Goal: Task Accomplishment & Management: Use online tool/utility

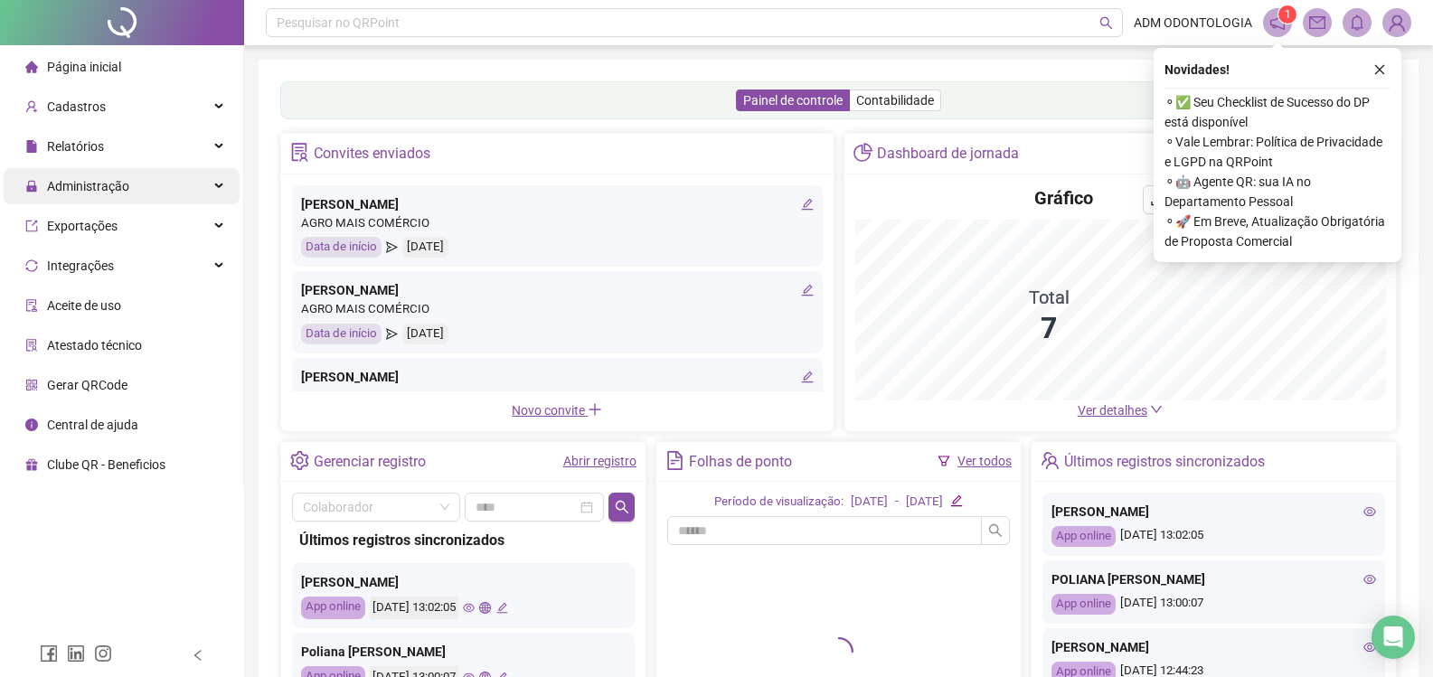
click at [107, 189] on span "Administração" at bounding box center [88, 186] width 82 height 14
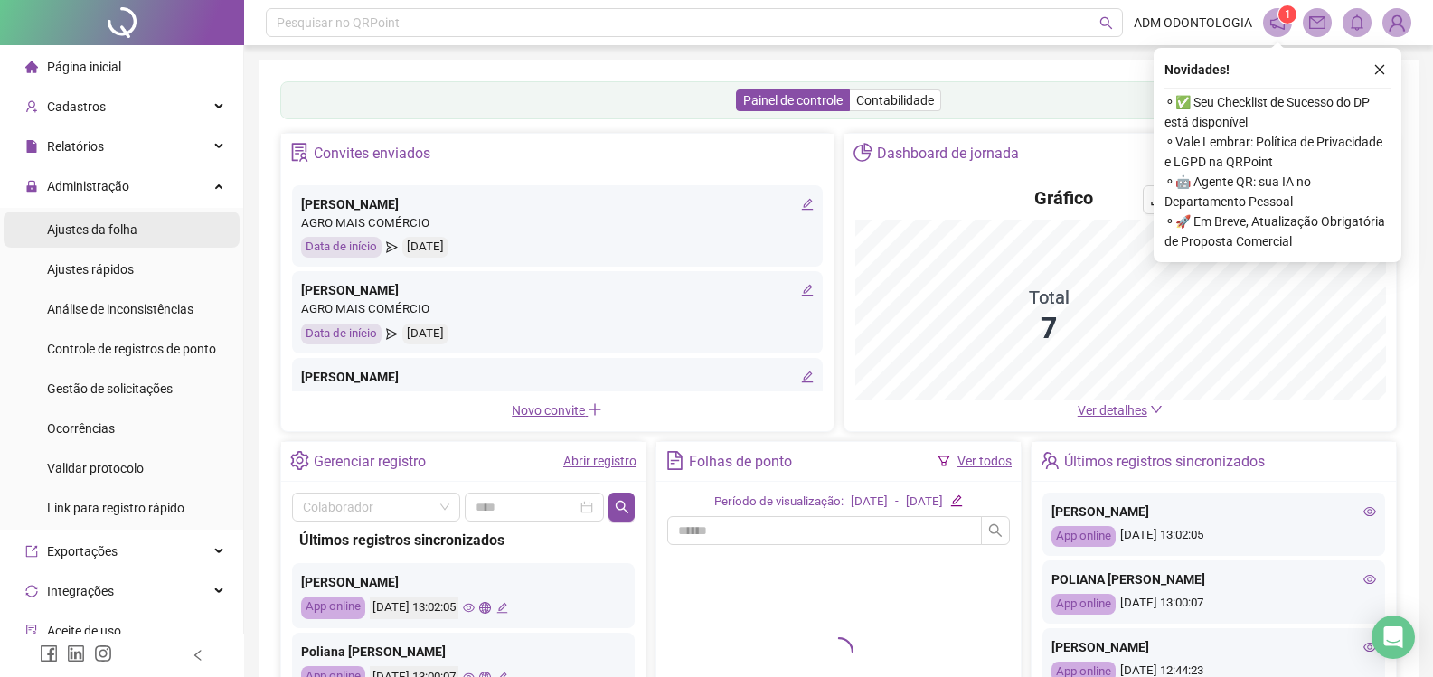
click at [137, 234] on li "Ajustes da folha" at bounding box center [122, 230] width 236 height 36
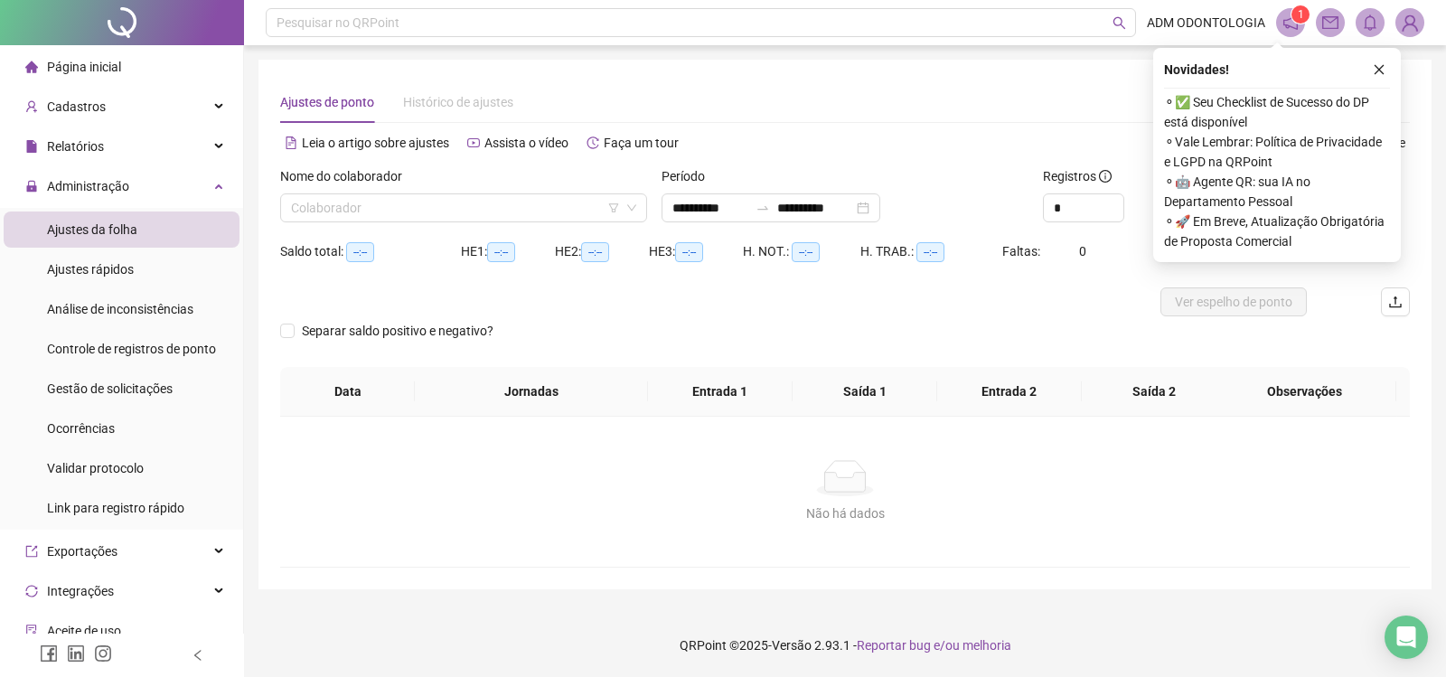
type input "**********"
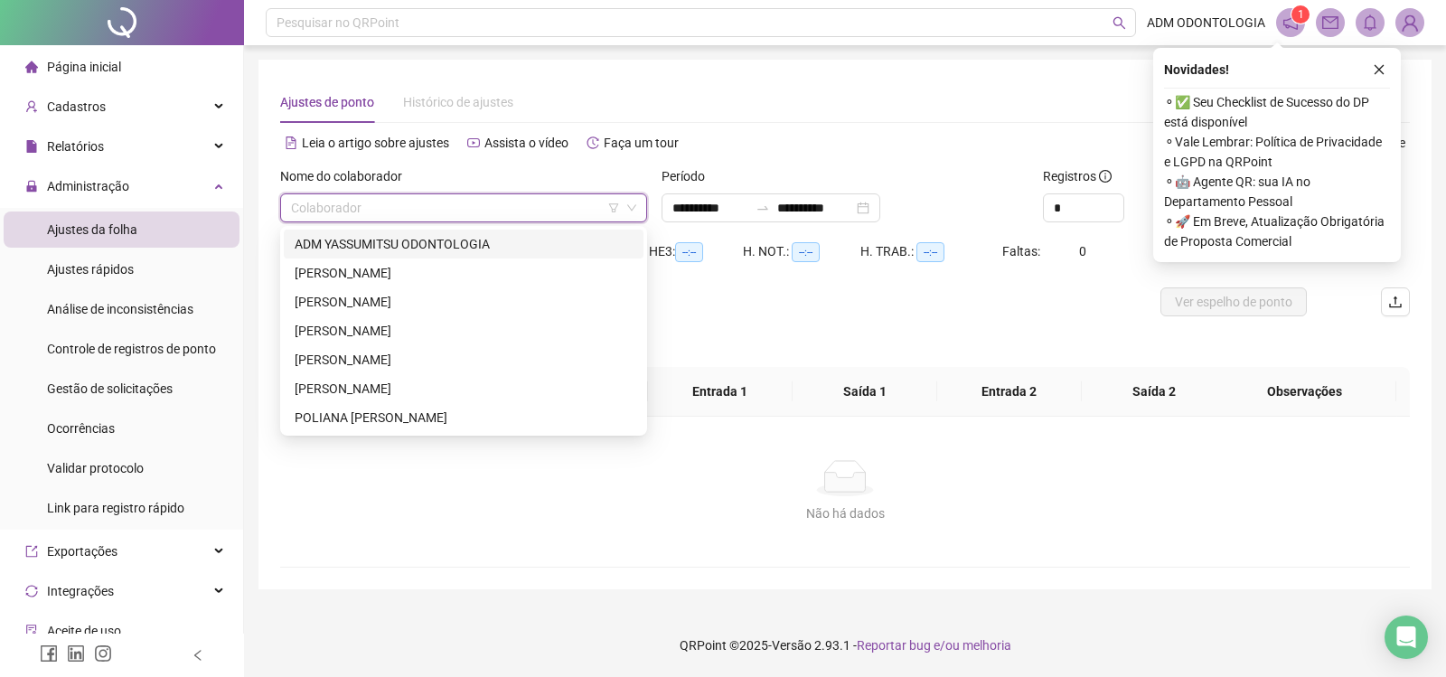
click at [444, 212] on input "search" at bounding box center [455, 207] width 329 height 27
click at [349, 412] on div "POLIANA FRANCISCO XAVIER" at bounding box center [464, 418] width 338 height 20
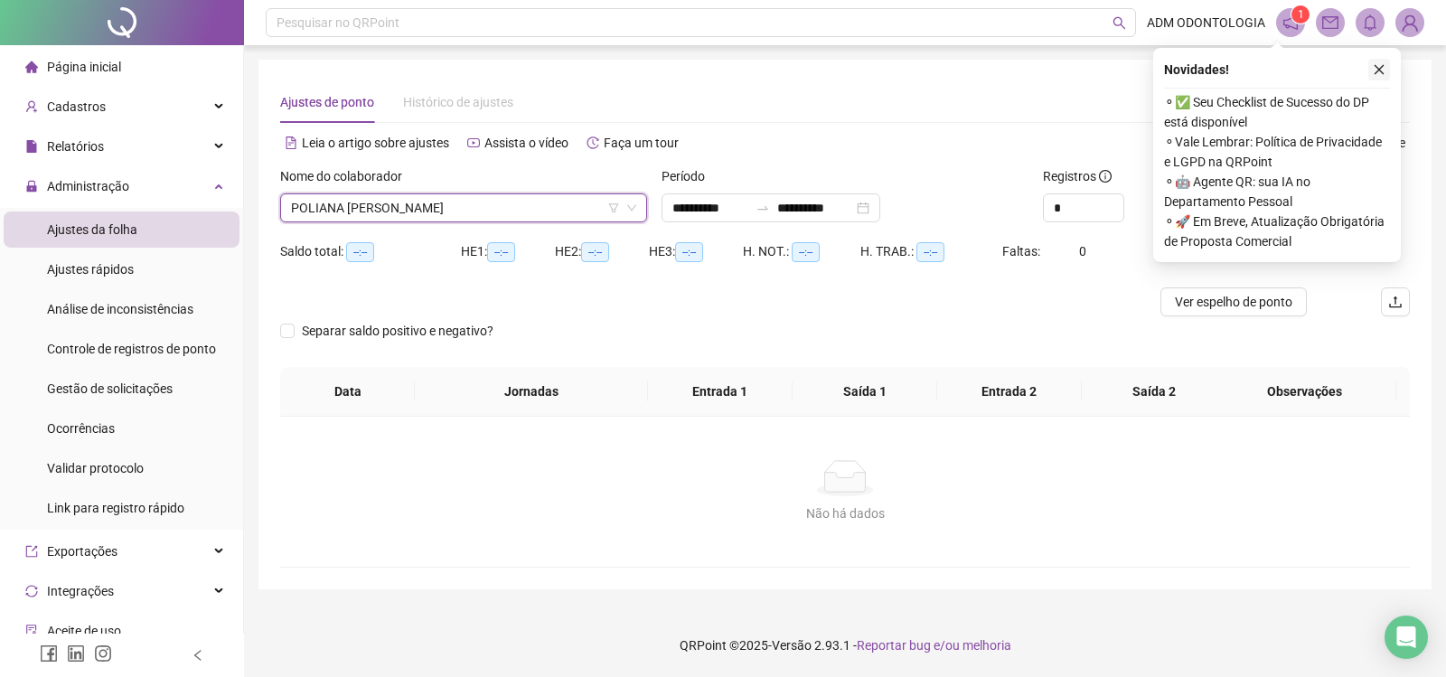
click at [1384, 67] on icon "close" at bounding box center [1379, 69] width 13 height 13
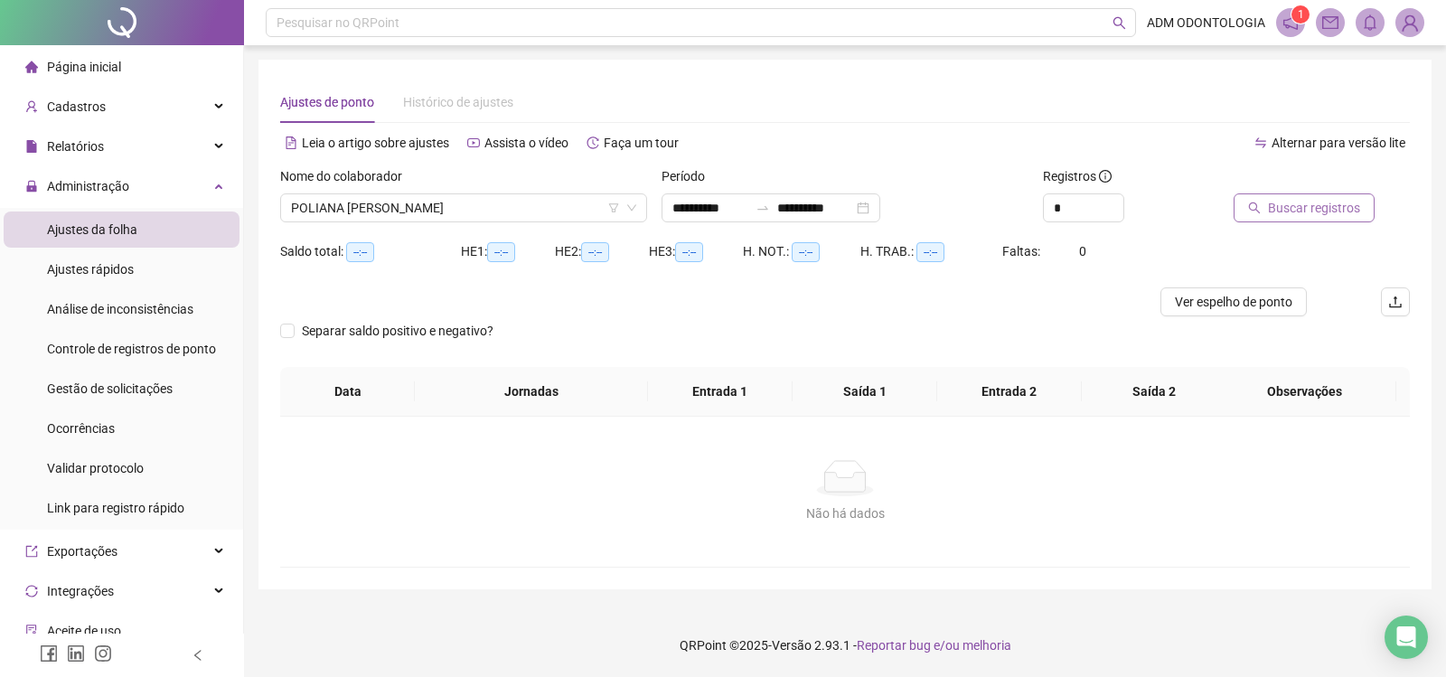
click at [1281, 209] on span "Buscar registros" at bounding box center [1314, 208] width 92 height 20
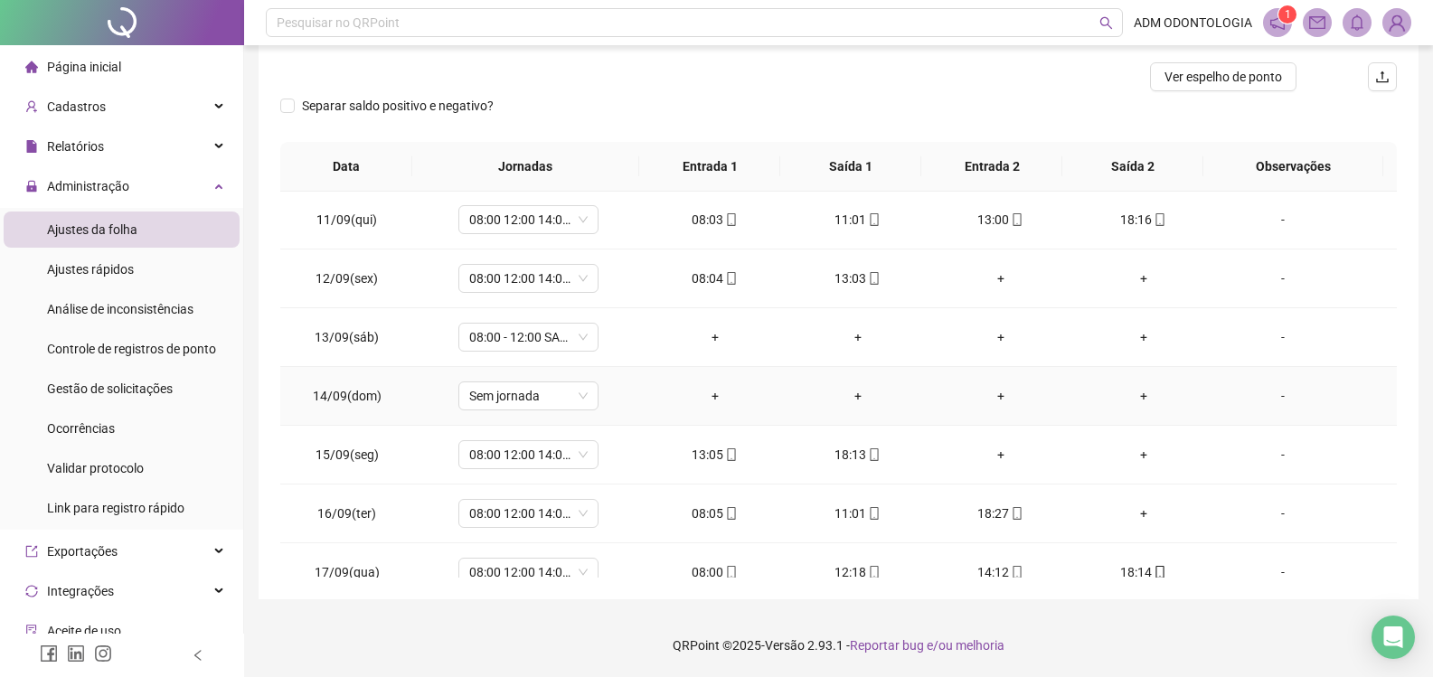
scroll to position [613, 0]
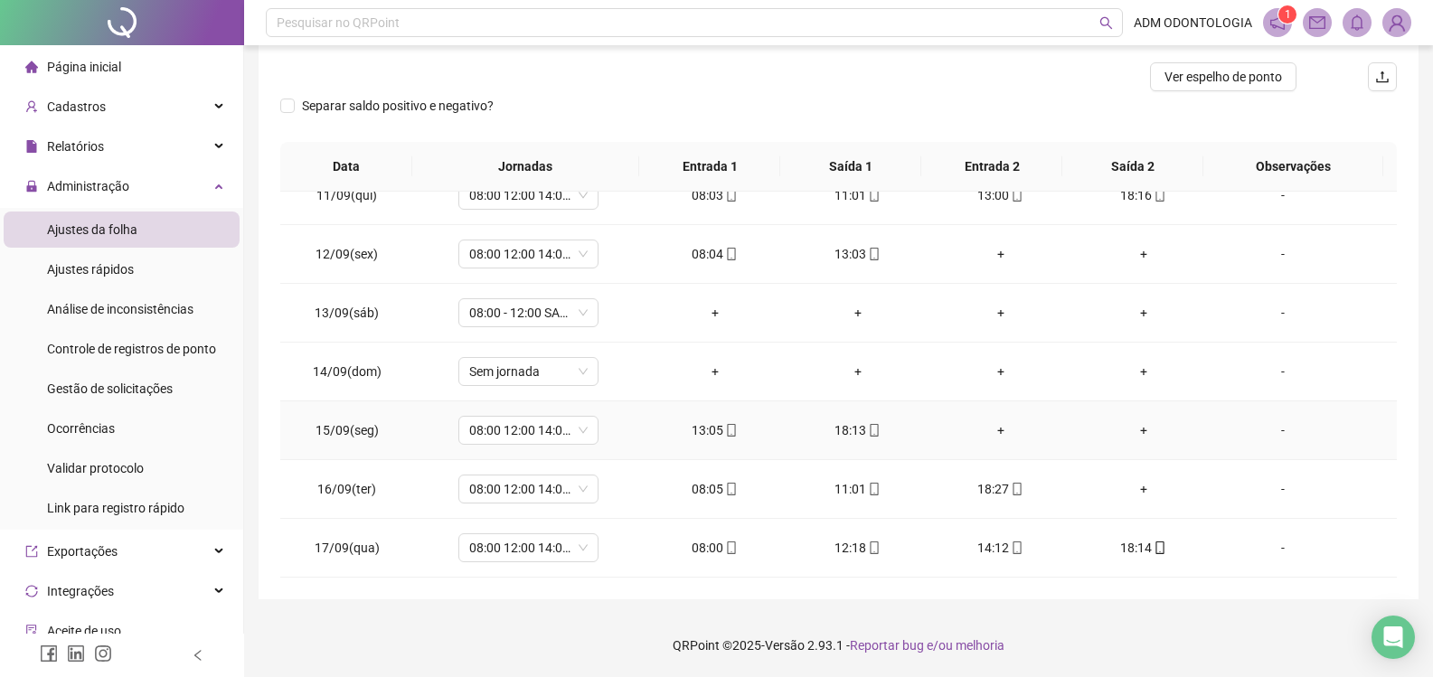
click at [989, 432] on div "+" at bounding box center [1001, 430] width 114 height 20
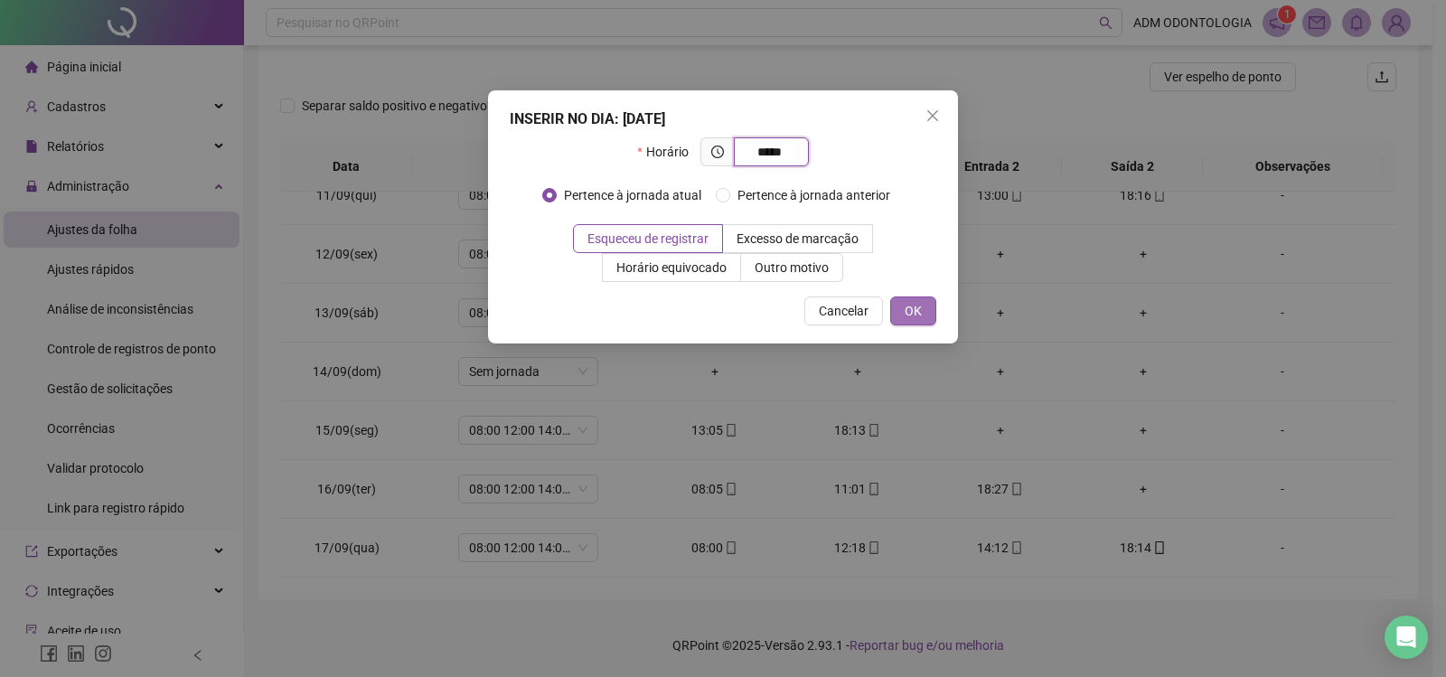
type input "*****"
click at [909, 306] on span "OK" at bounding box center [913, 311] width 17 height 20
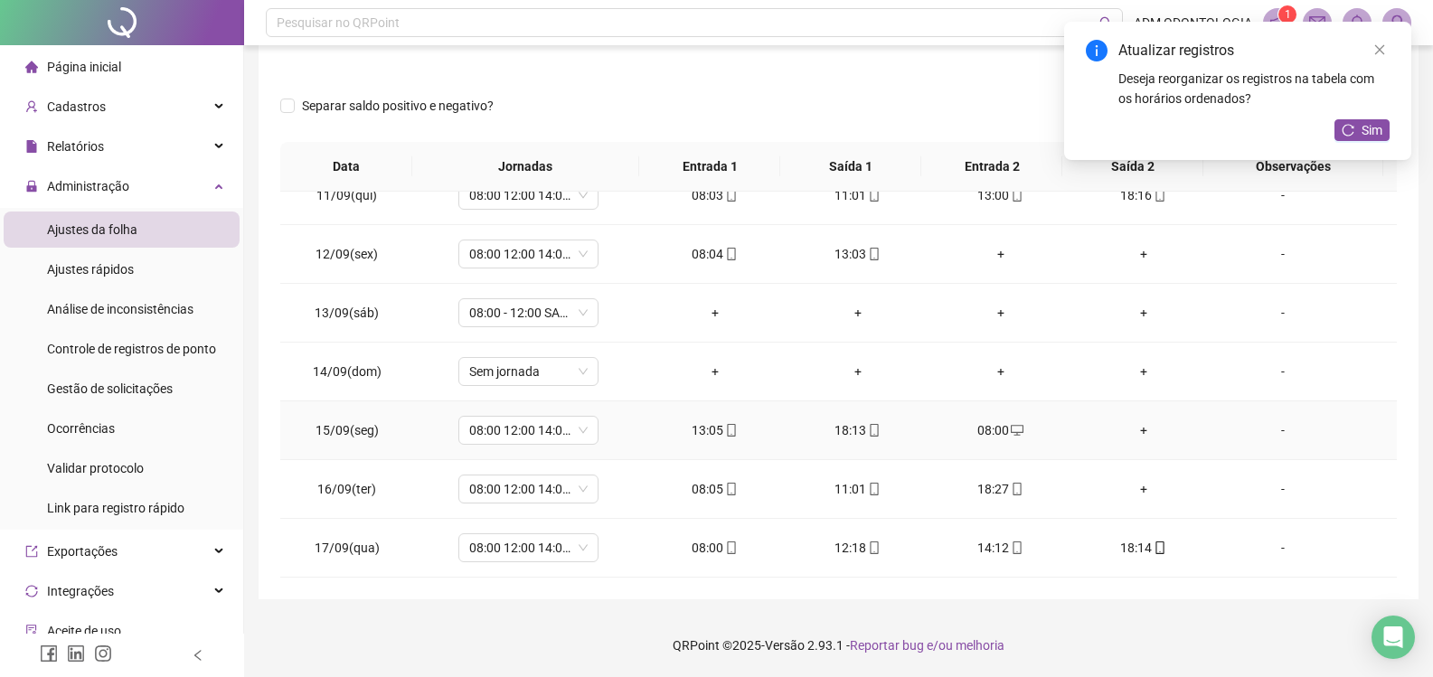
click at [1127, 429] on div "+" at bounding box center [1144, 430] width 114 height 20
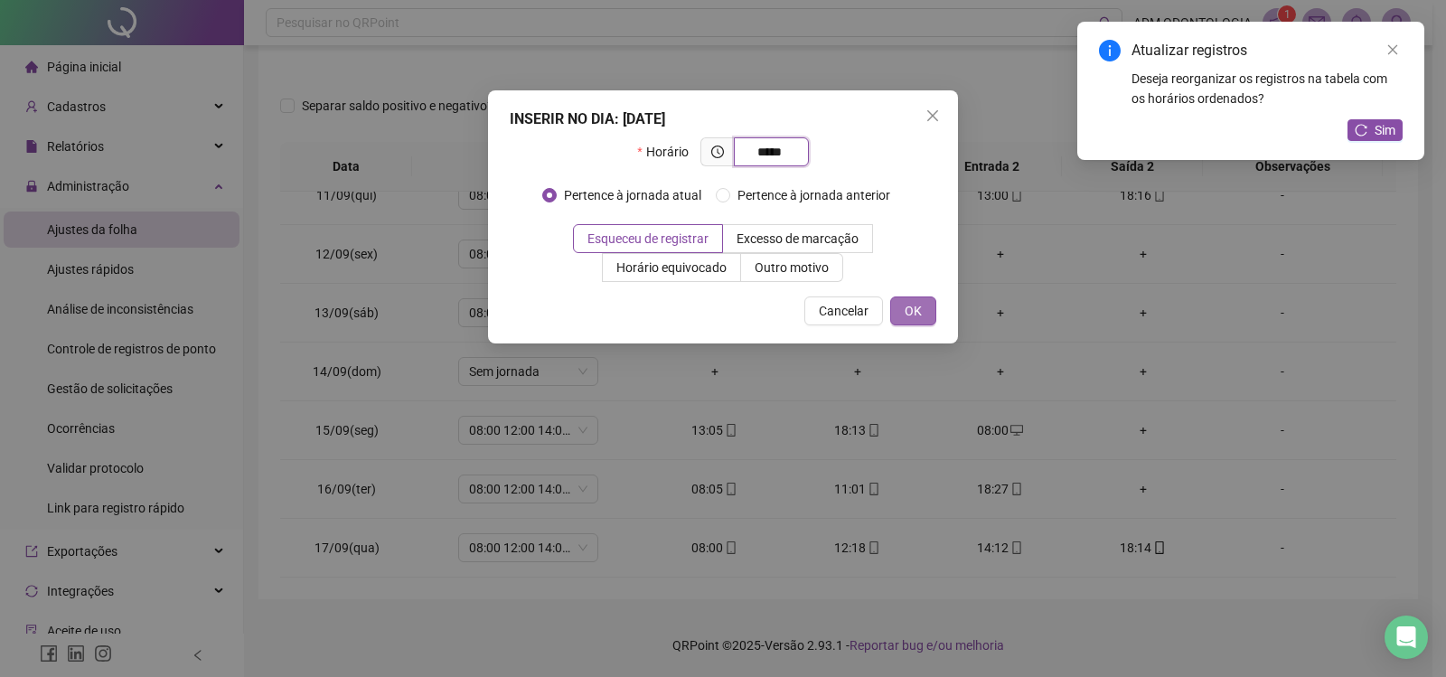
type input "*****"
click at [903, 297] on button "OK" at bounding box center [913, 311] width 46 height 29
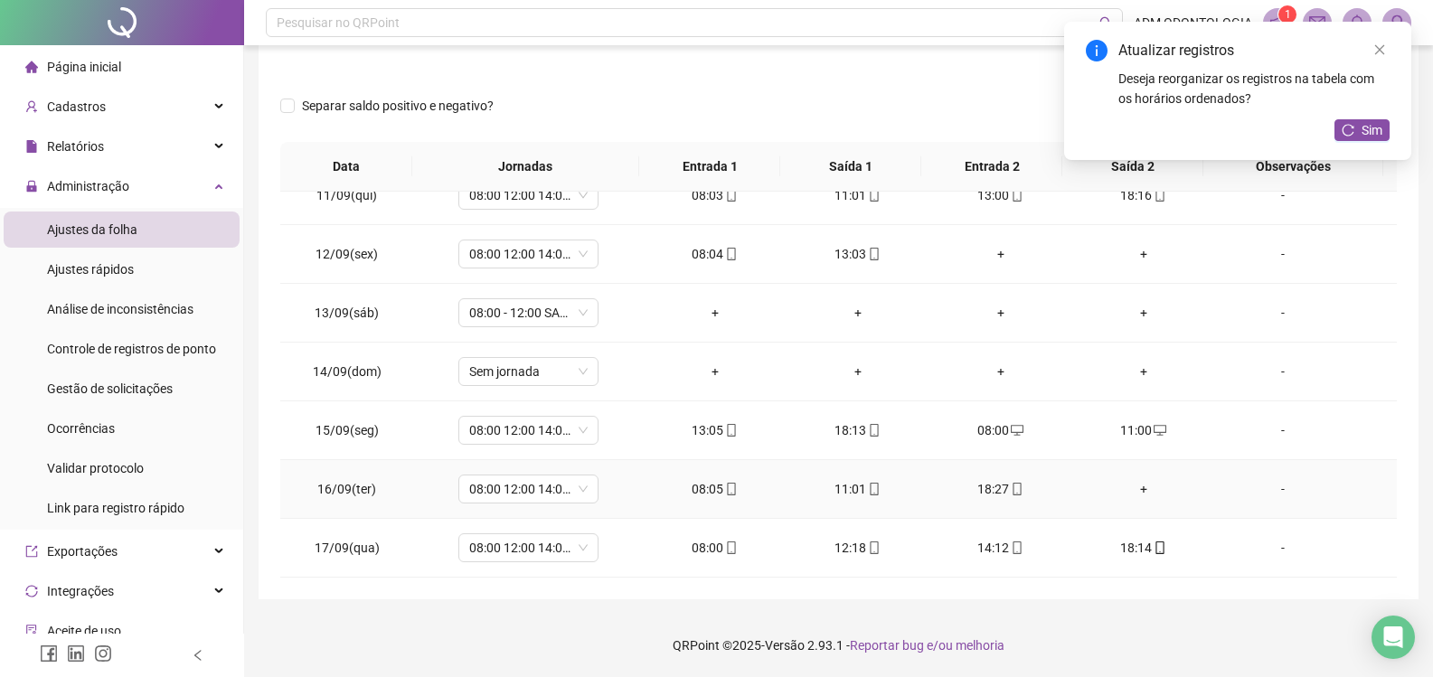
click at [1137, 494] on div "+" at bounding box center [1144, 489] width 114 height 20
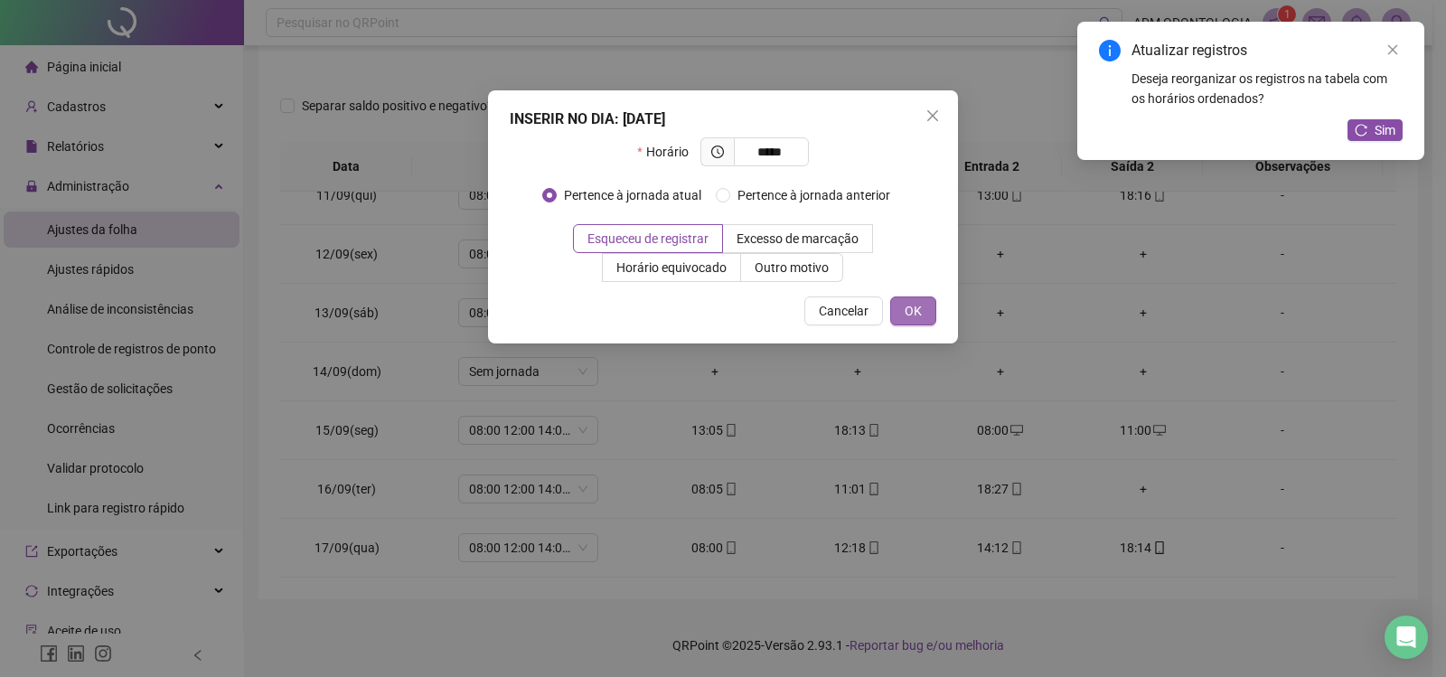
type input "*****"
click at [900, 313] on button "OK" at bounding box center [913, 311] width 46 height 29
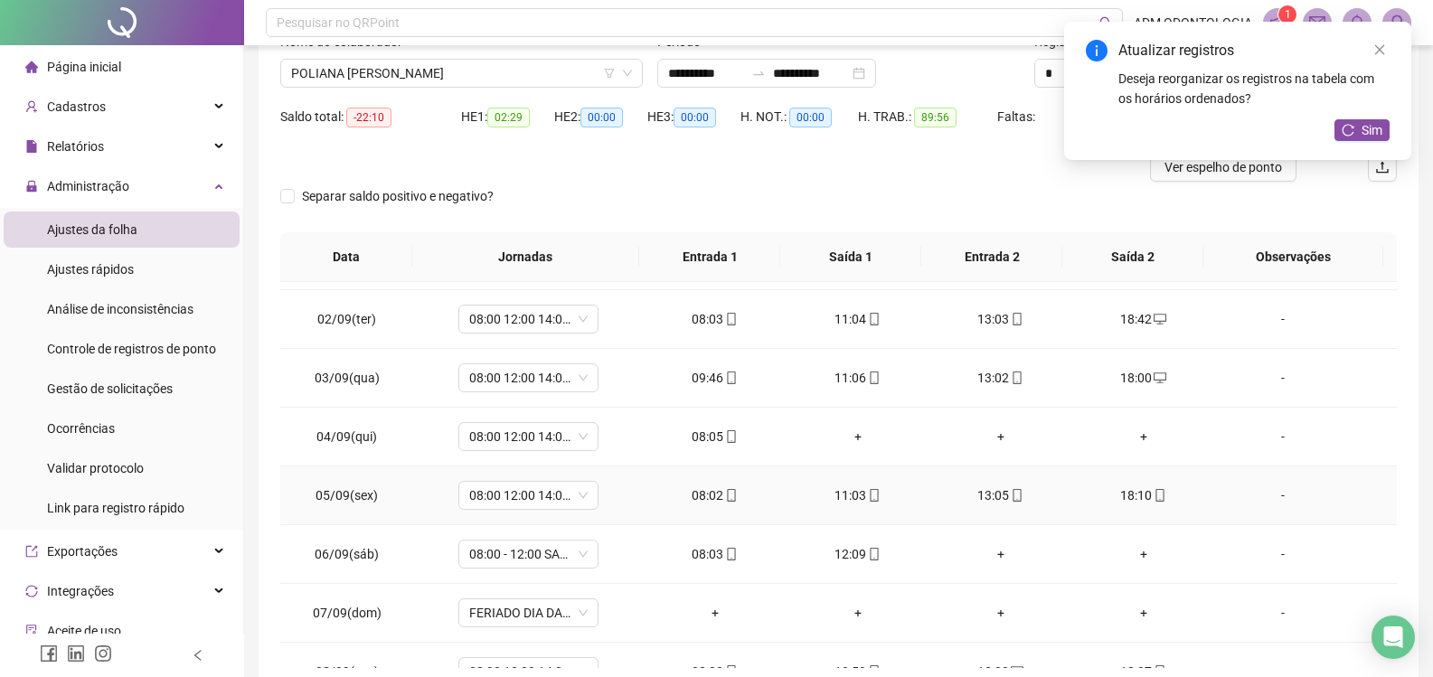
scroll to position [90, 0]
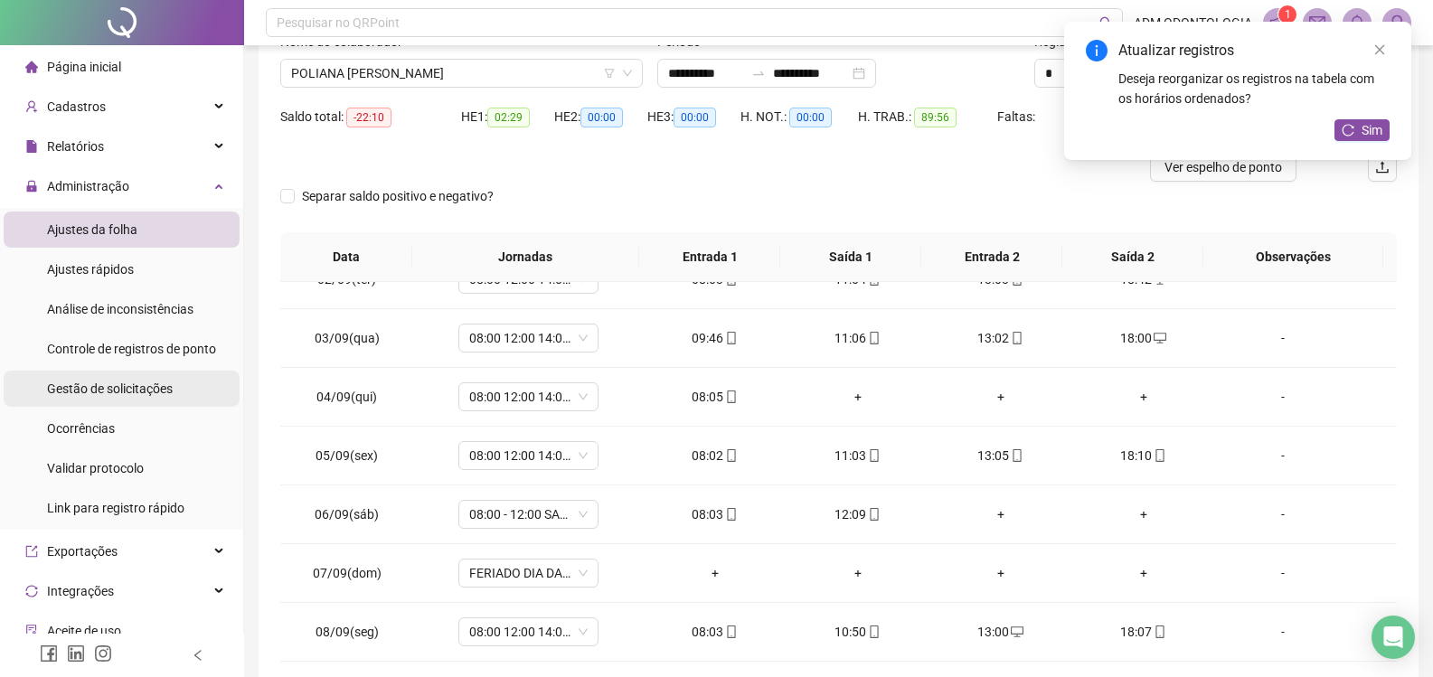
click at [116, 390] on span "Gestão de solicitações" at bounding box center [110, 389] width 126 height 14
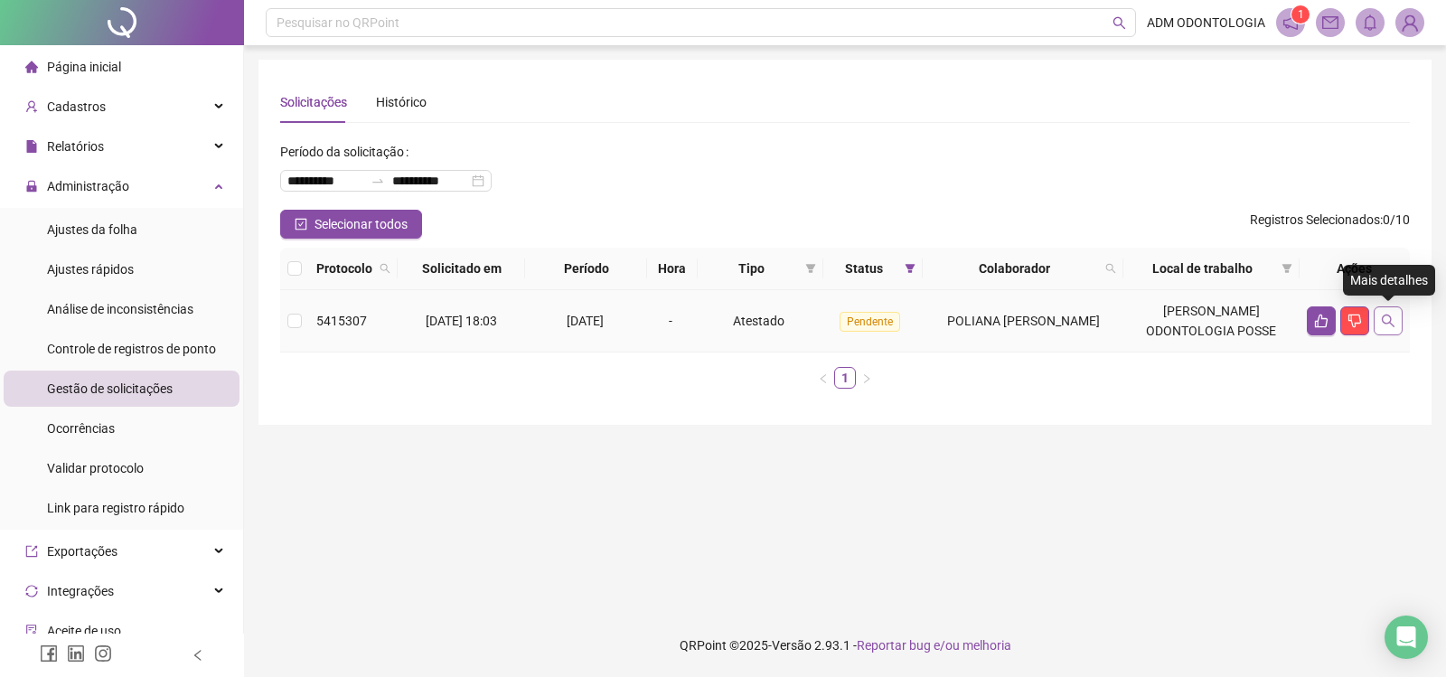
click at [1388, 326] on icon "search" at bounding box center [1388, 321] width 14 height 14
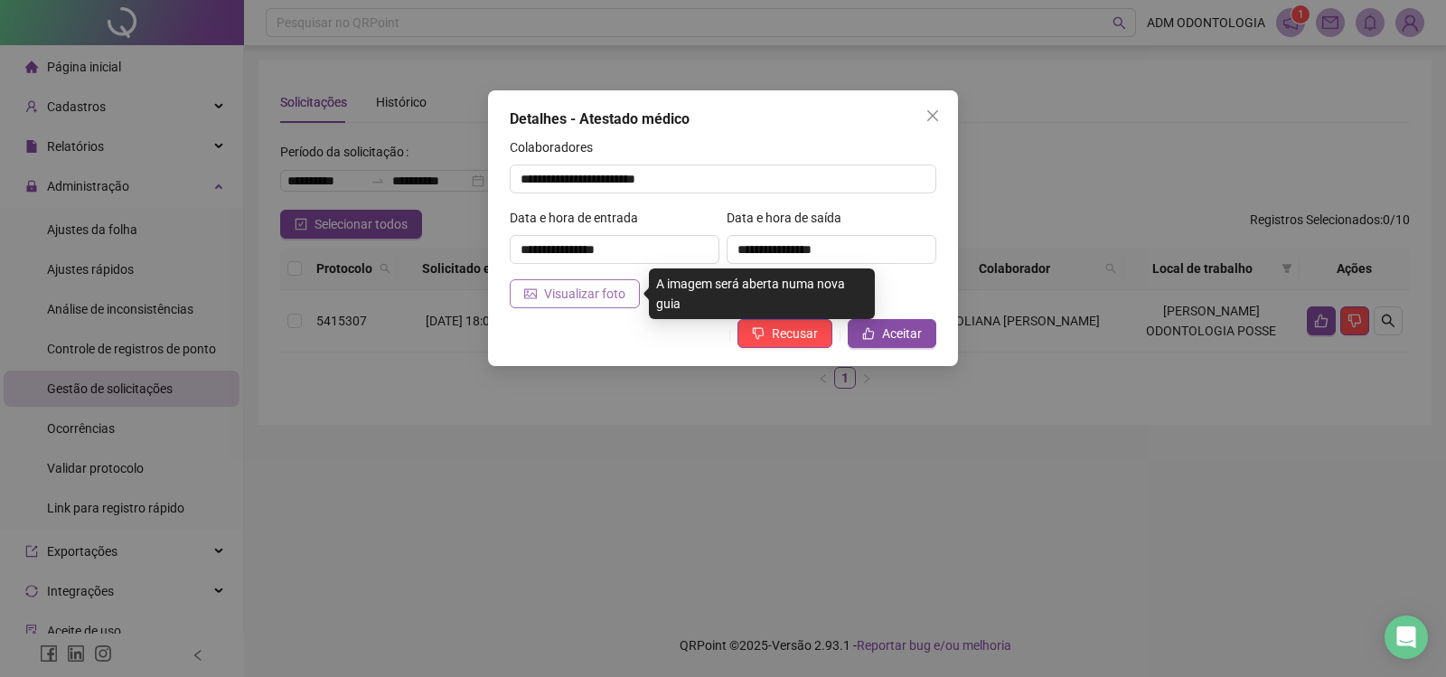
click at [587, 295] on span "Visualizar foto" at bounding box center [584, 294] width 81 height 20
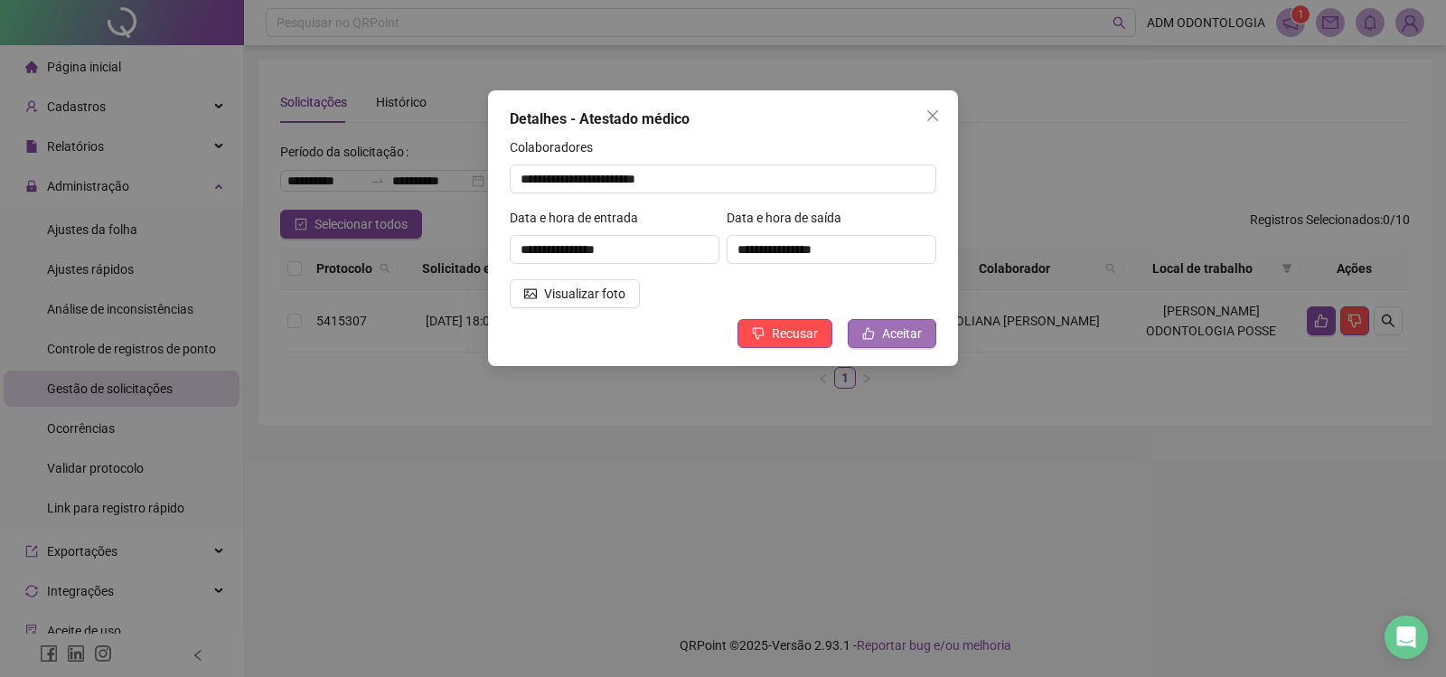
click at [891, 335] on span "Aceitar" at bounding box center [902, 334] width 40 height 20
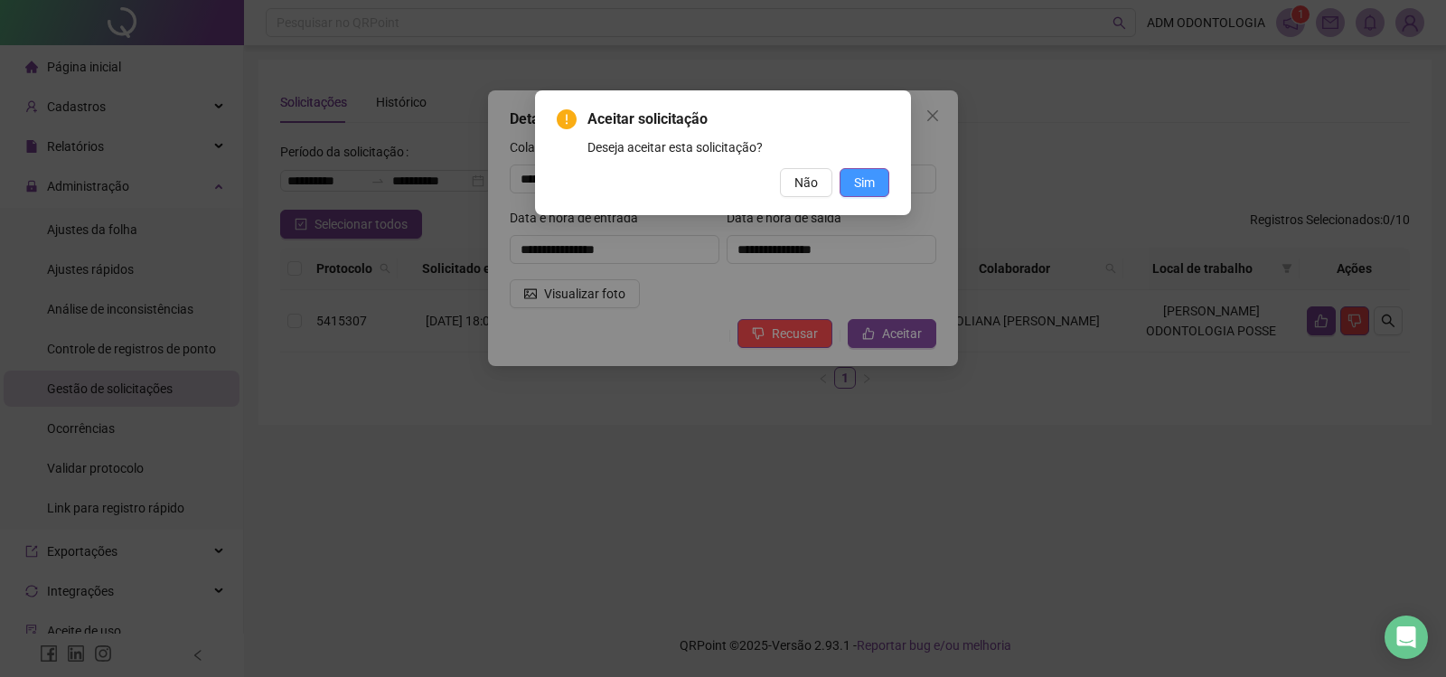
click at [870, 185] on span "Sim" at bounding box center [864, 183] width 21 height 20
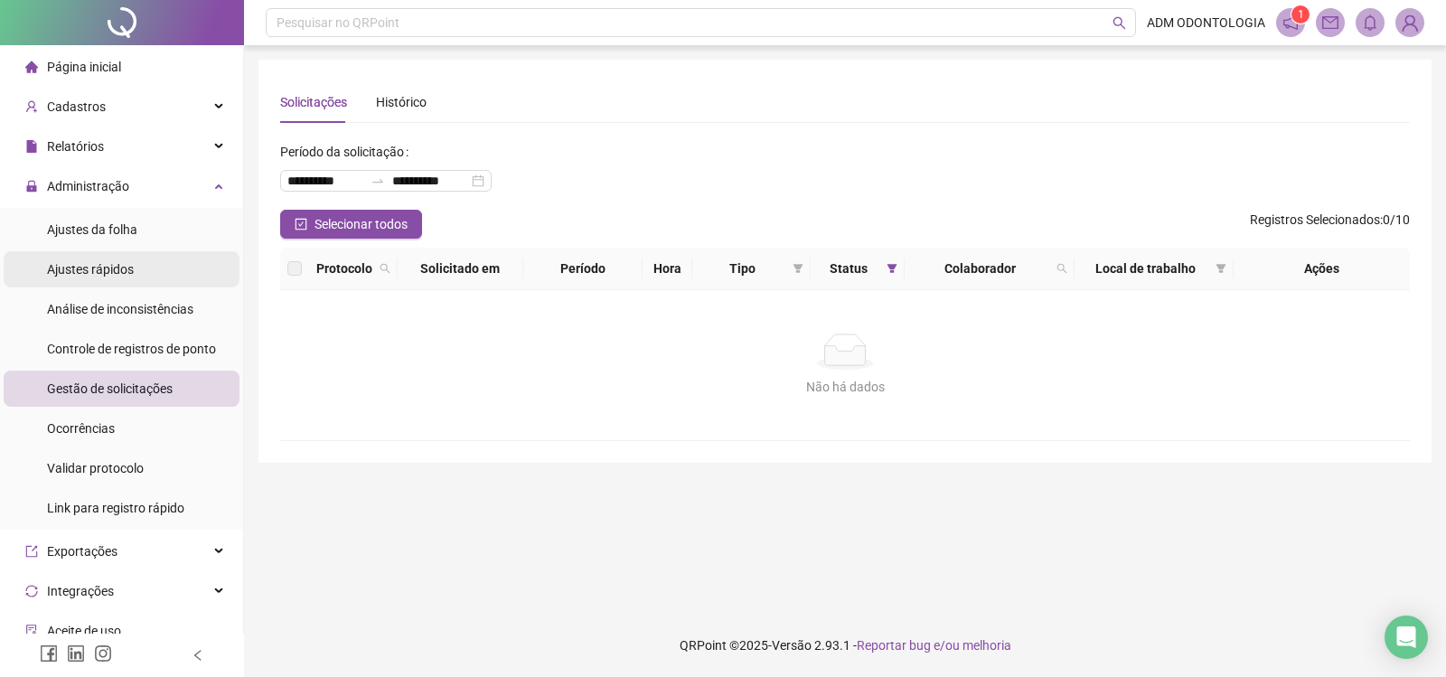
click at [131, 266] on span "Ajustes rápidos" at bounding box center [90, 269] width 87 height 14
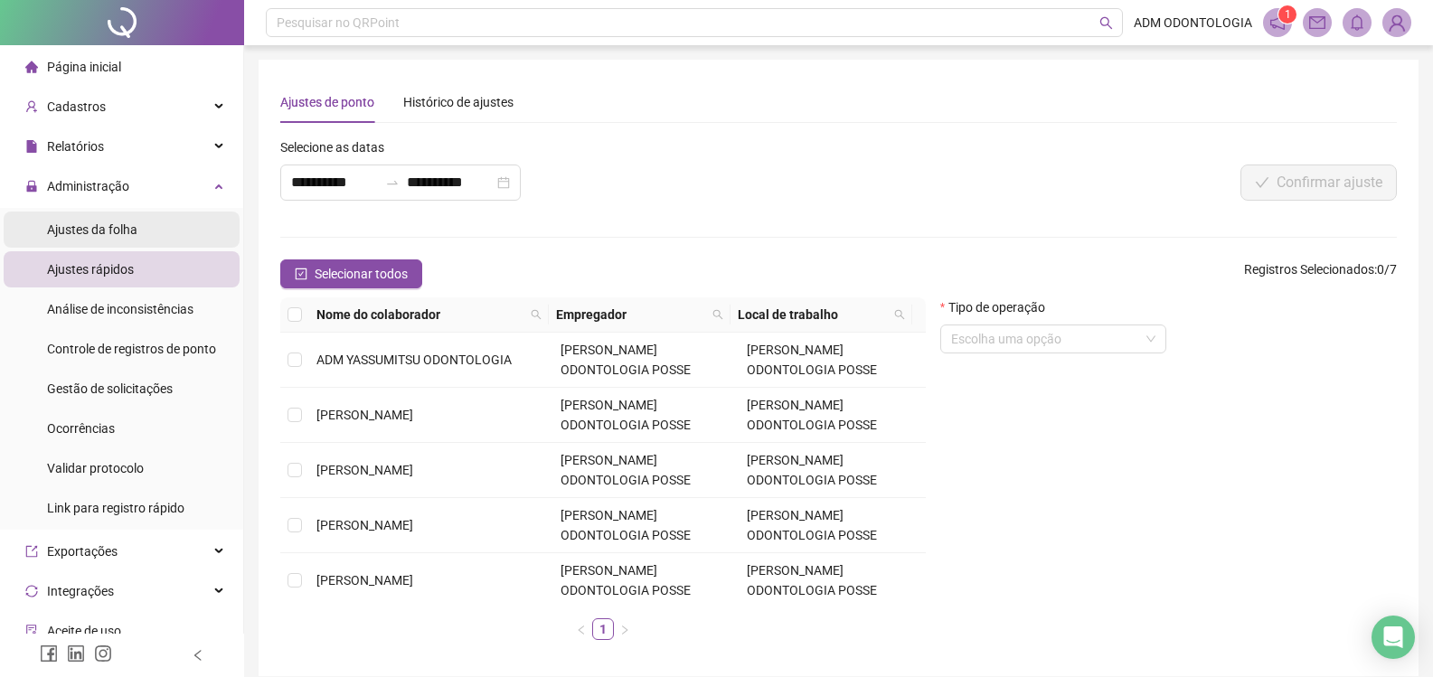
click at [134, 240] on div "Ajustes da folha" at bounding box center [92, 230] width 90 height 36
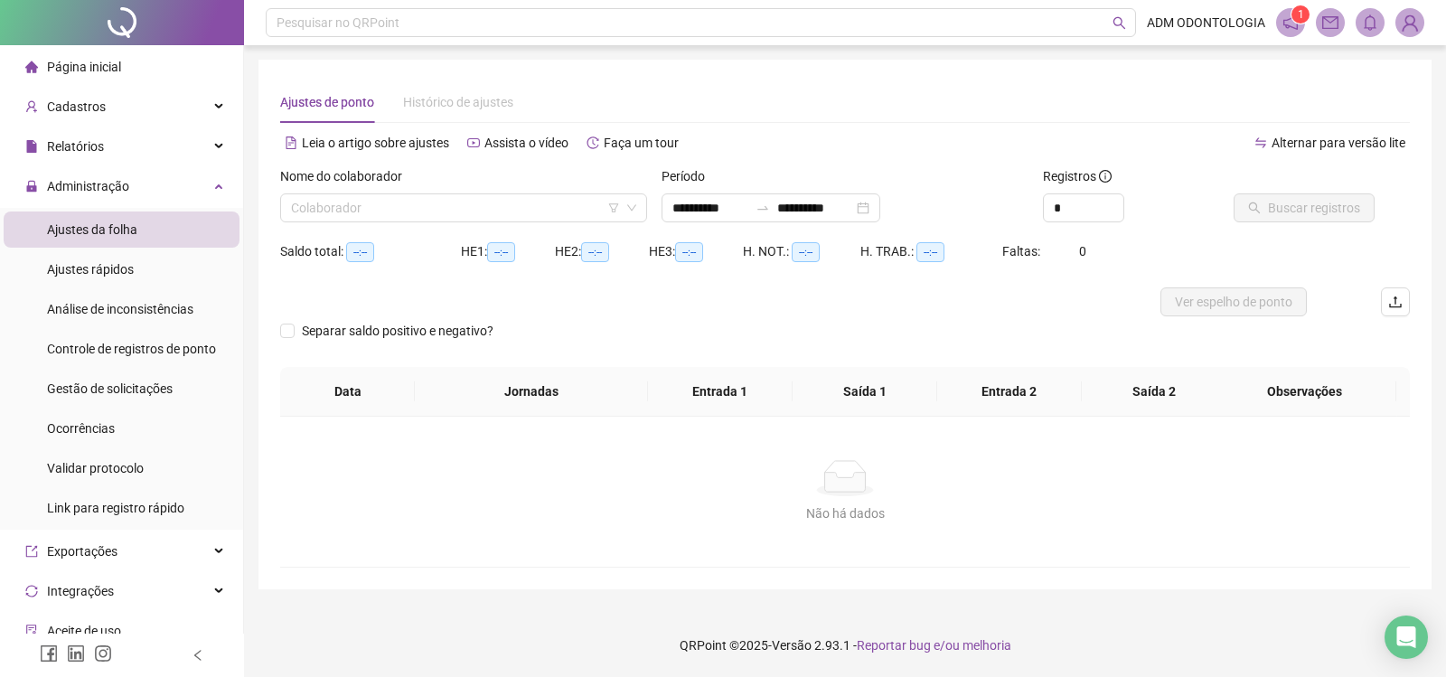
type input "**********"
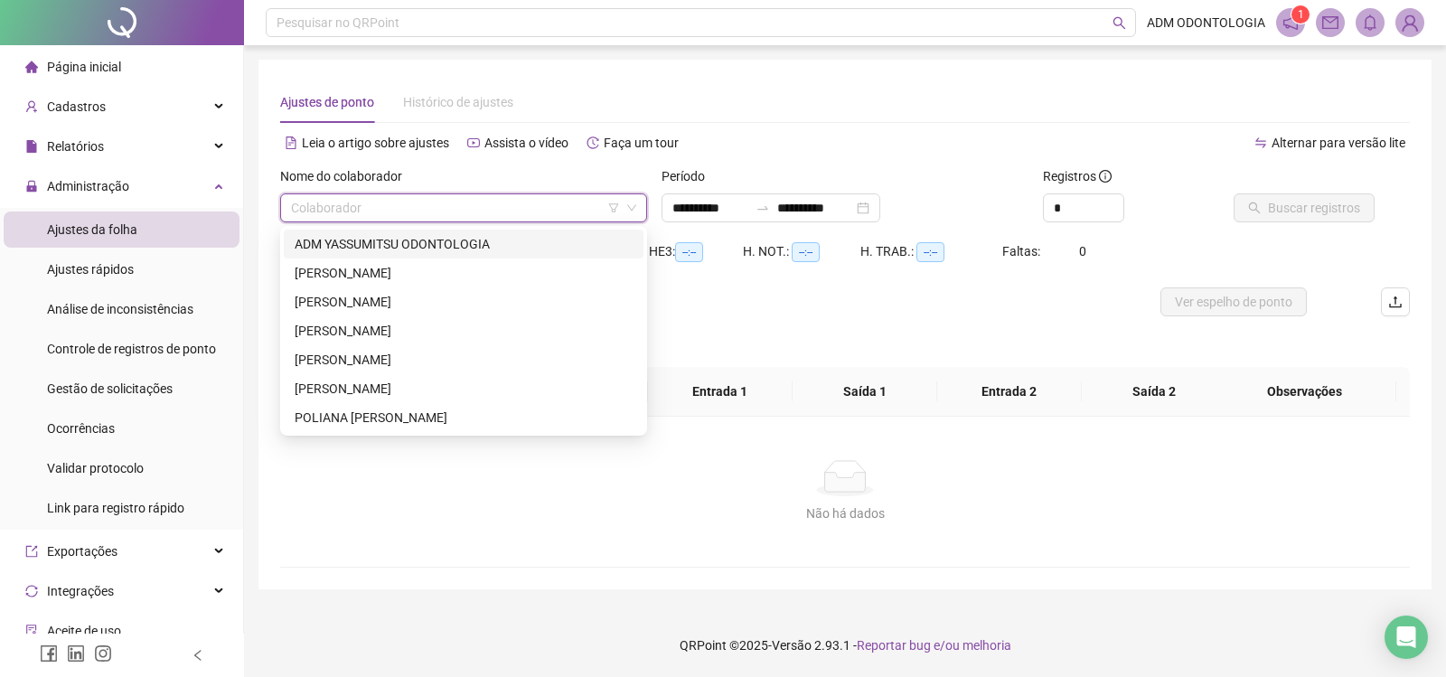
click at [506, 215] on input "search" at bounding box center [455, 207] width 329 height 27
drag, startPoint x: 352, startPoint y: 416, endPoint x: 359, endPoint y: 405, distance: 13.0
click at [352, 415] on div "POLIANA FRANCISCO XAVIER" at bounding box center [464, 418] width 338 height 20
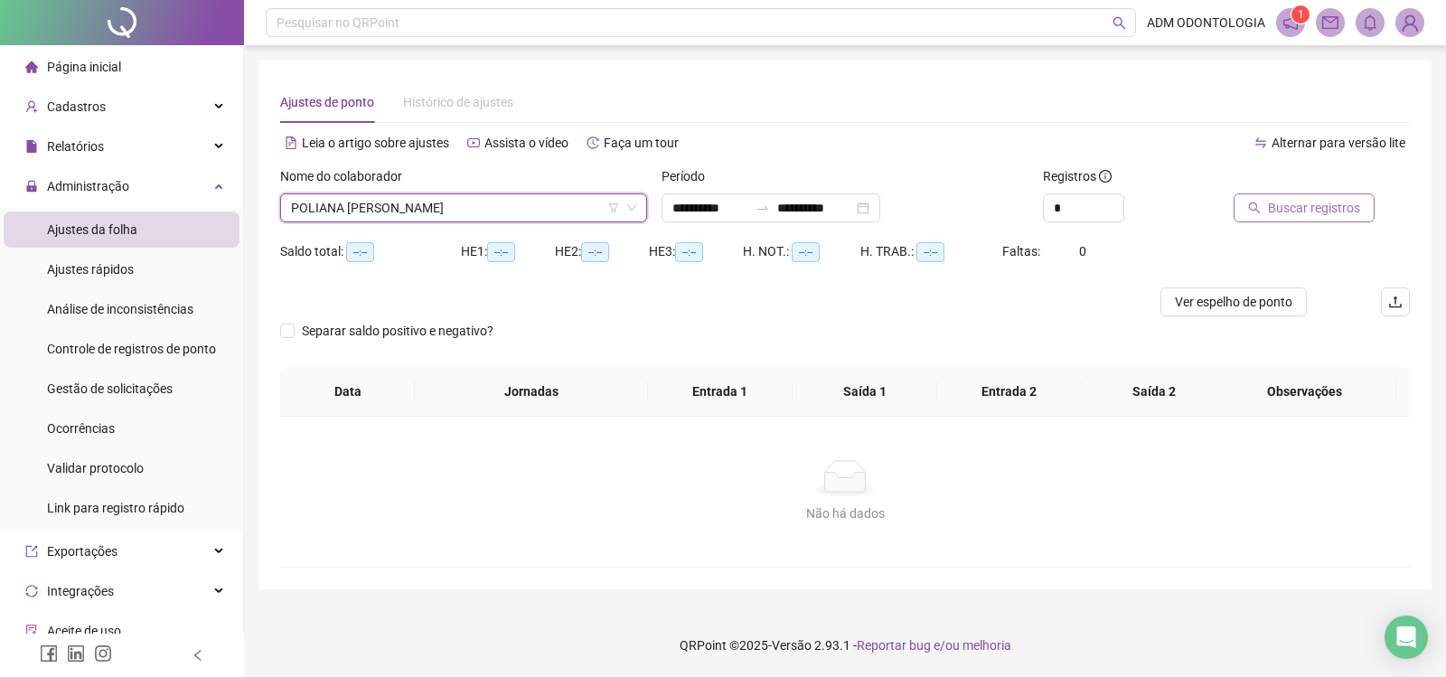
click at [1293, 200] on span "Buscar registros" at bounding box center [1314, 208] width 92 height 20
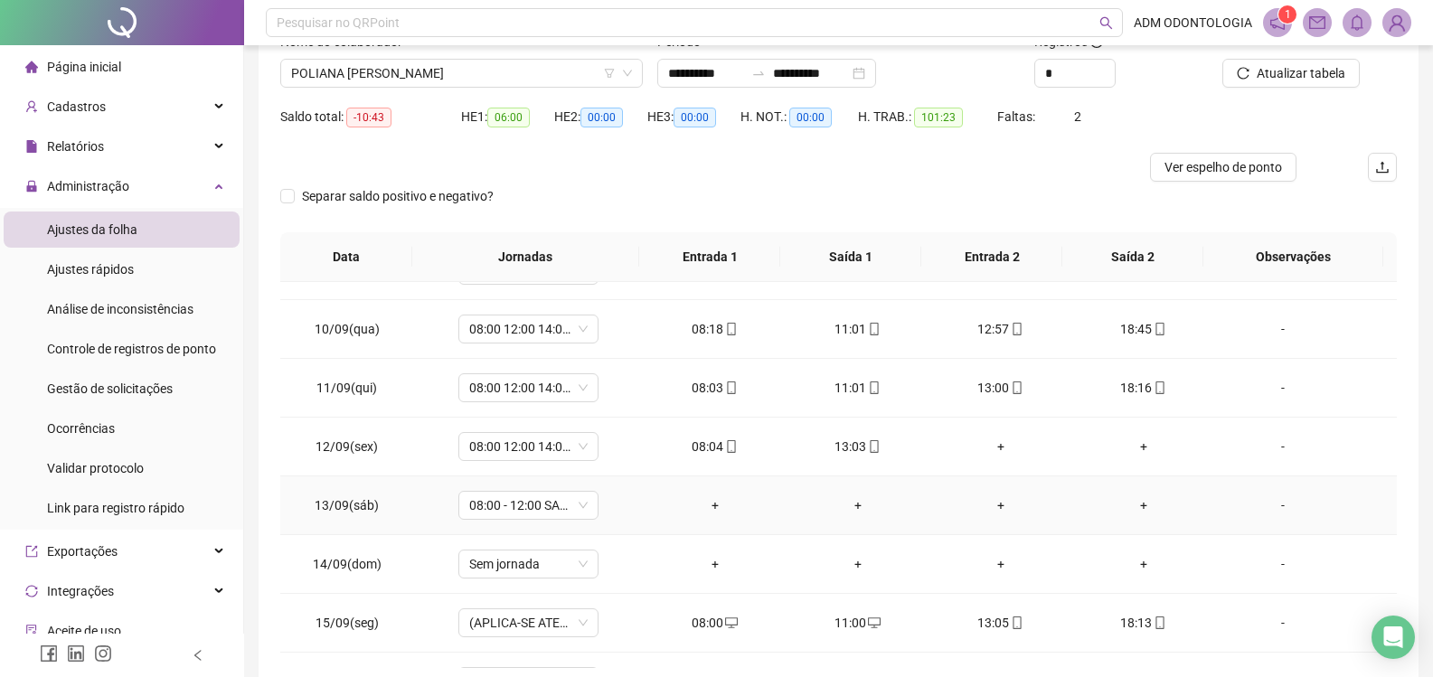
scroll to position [542, 0]
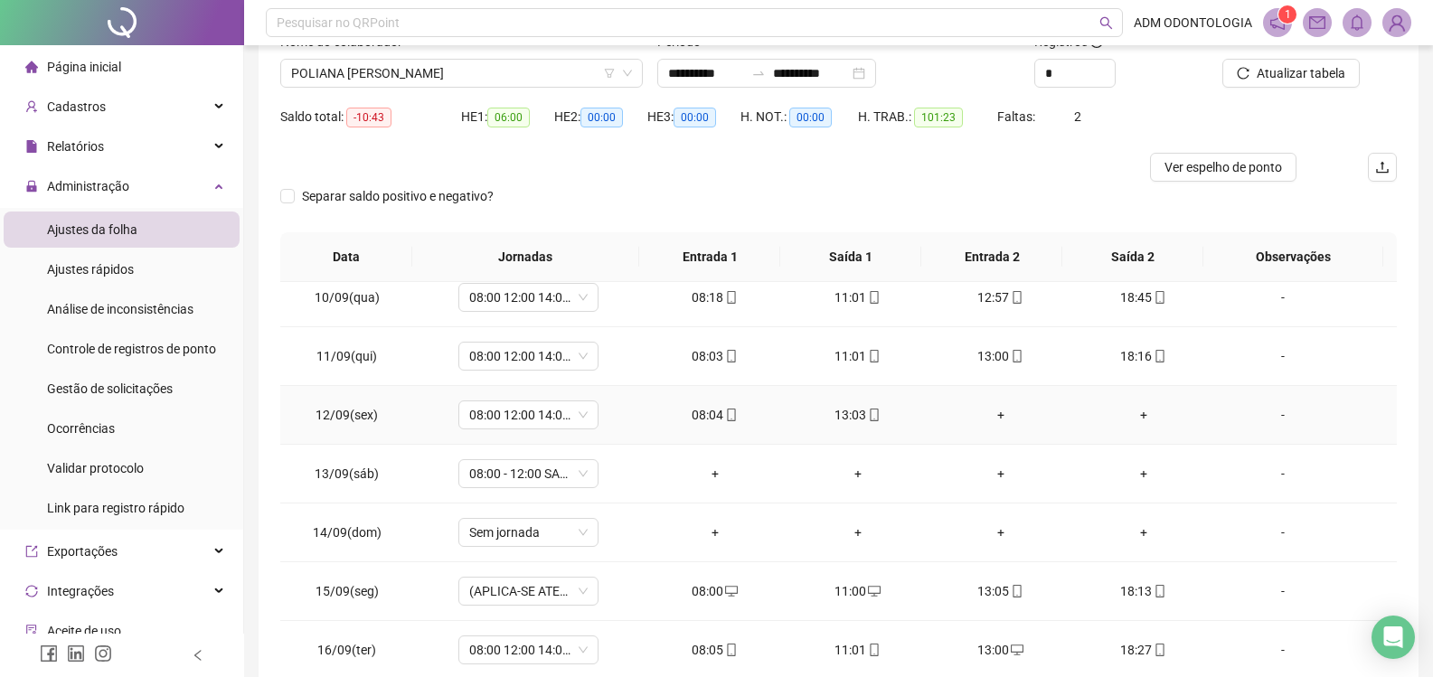
click at [990, 415] on div "+" at bounding box center [1001, 415] width 114 height 20
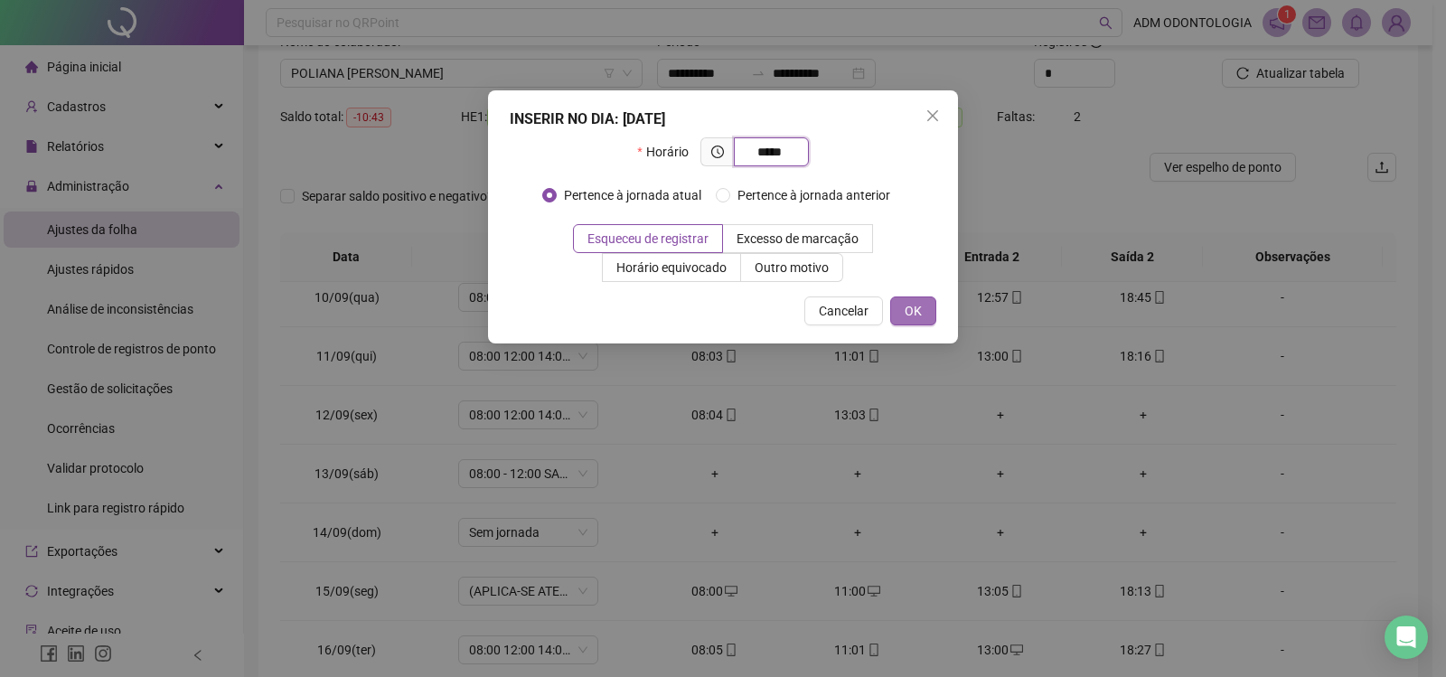
type input "*****"
click at [920, 318] on span "OK" at bounding box center [913, 311] width 17 height 20
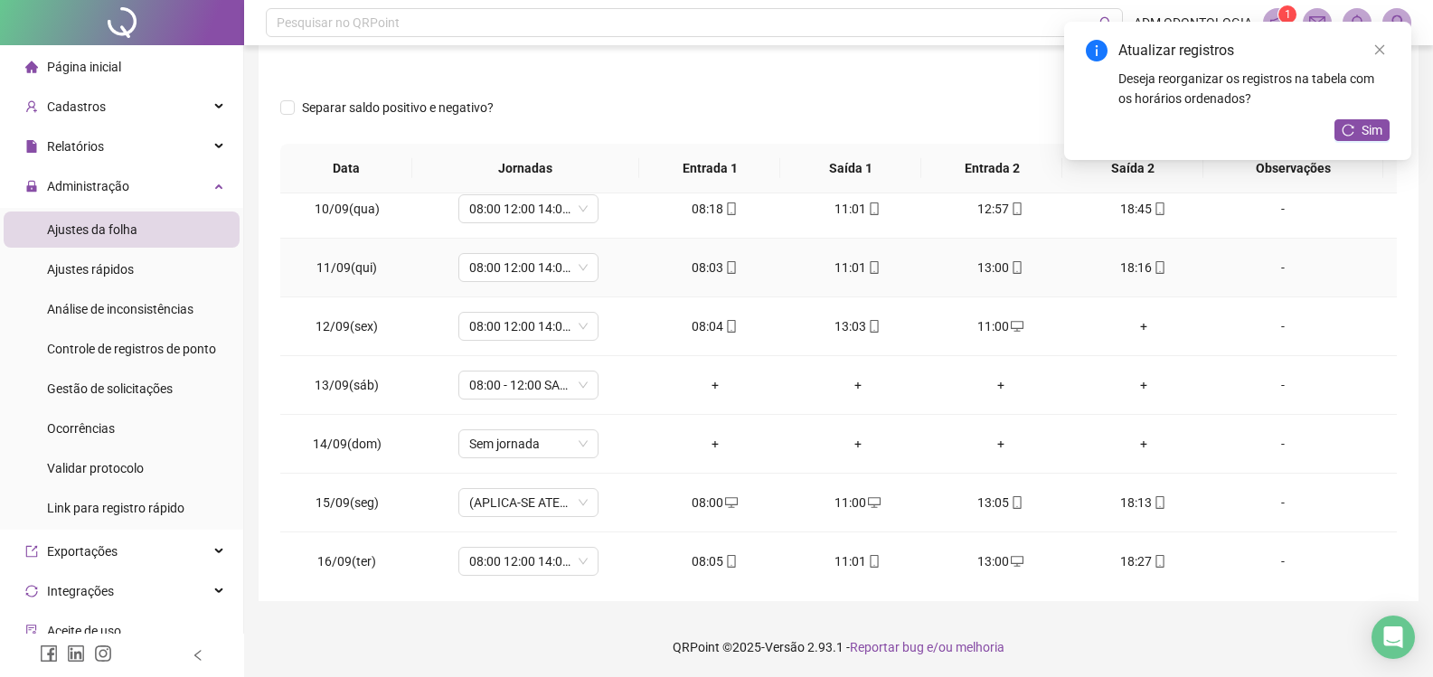
scroll to position [225, 0]
click at [1139, 326] on div "+" at bounding box center [1144, 325] width 114 height 20
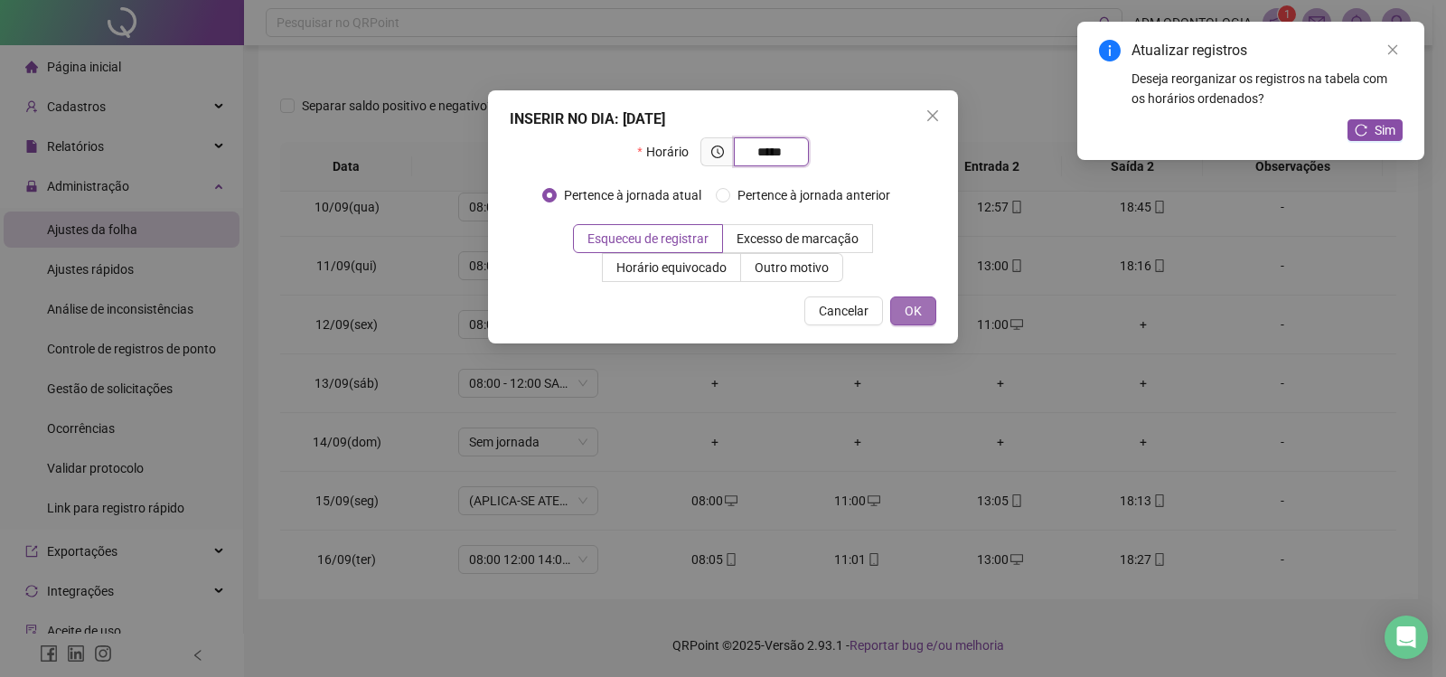
type input "*****"
click at [902, 305] on button "OK" at bounding box center [913, 311] width 46 height 29
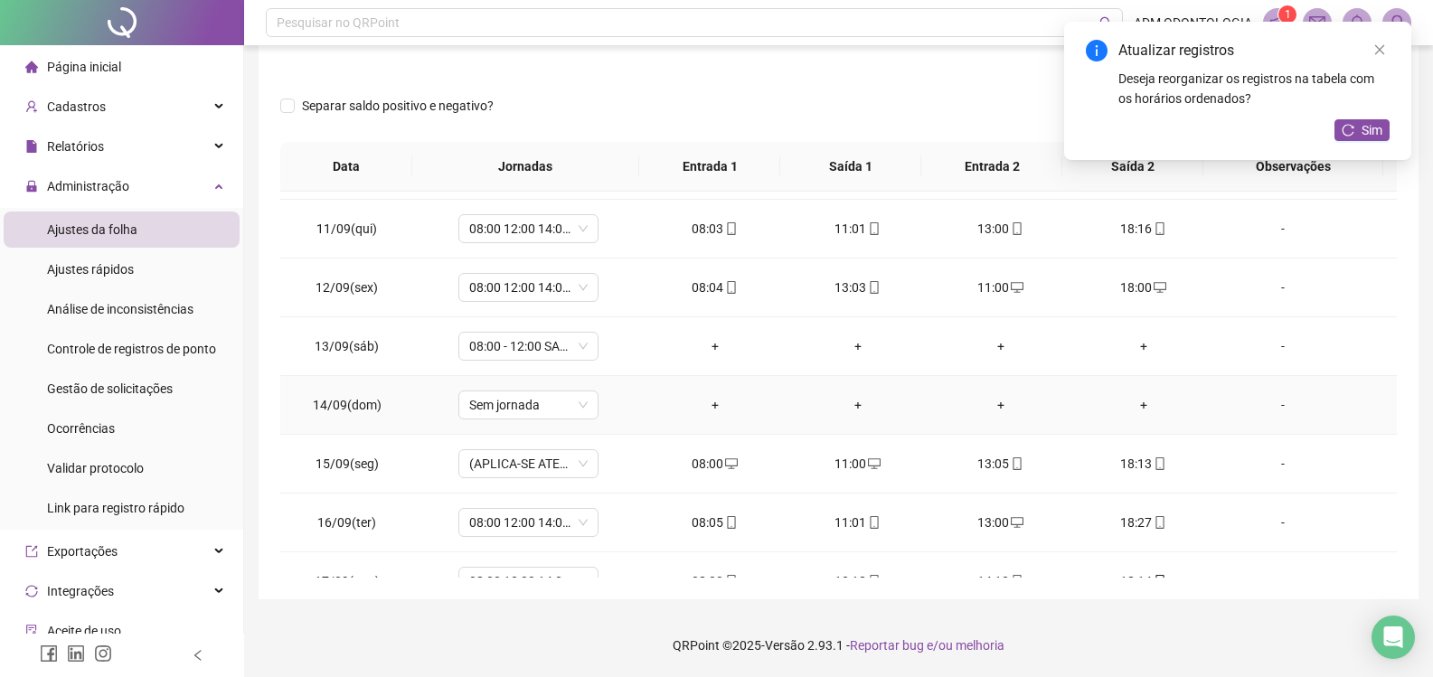
scroll to position [613, 0]
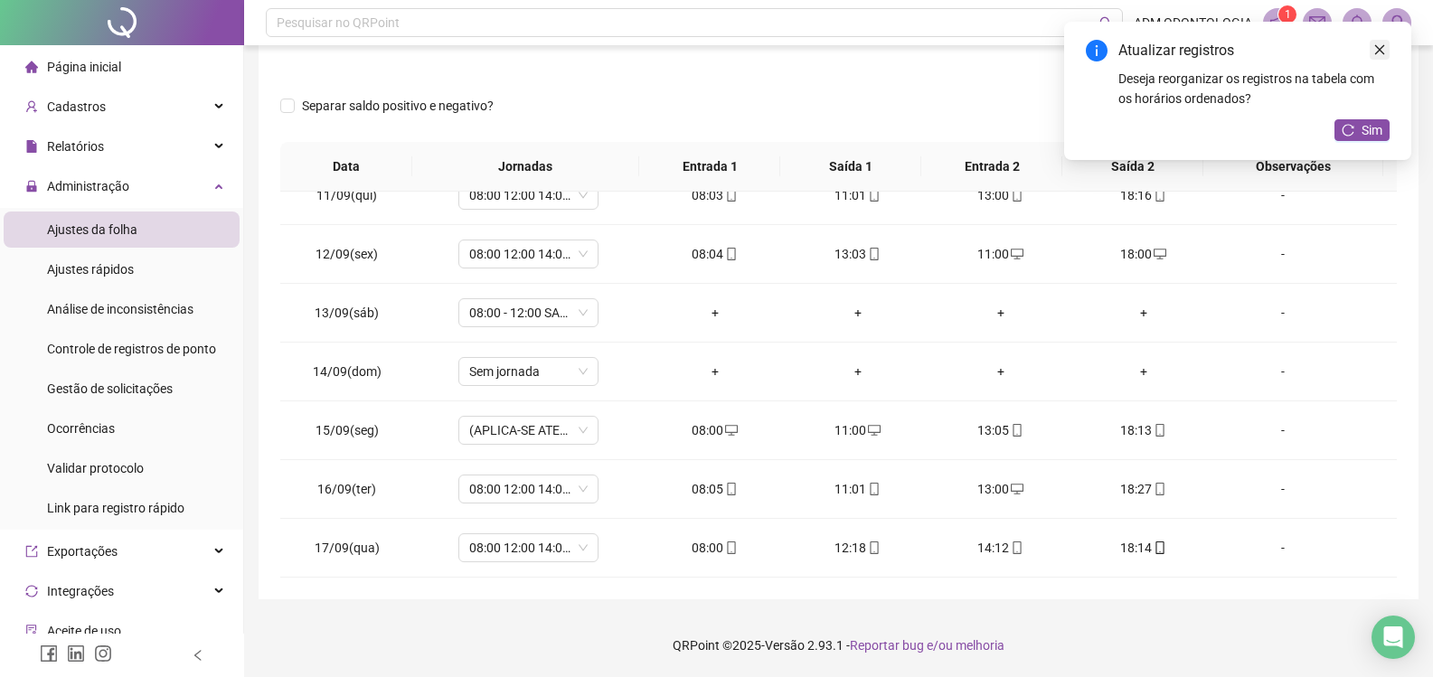
click at [1379, 48] on icon "close" at bounding box center [1379, 49] width 13 height 13
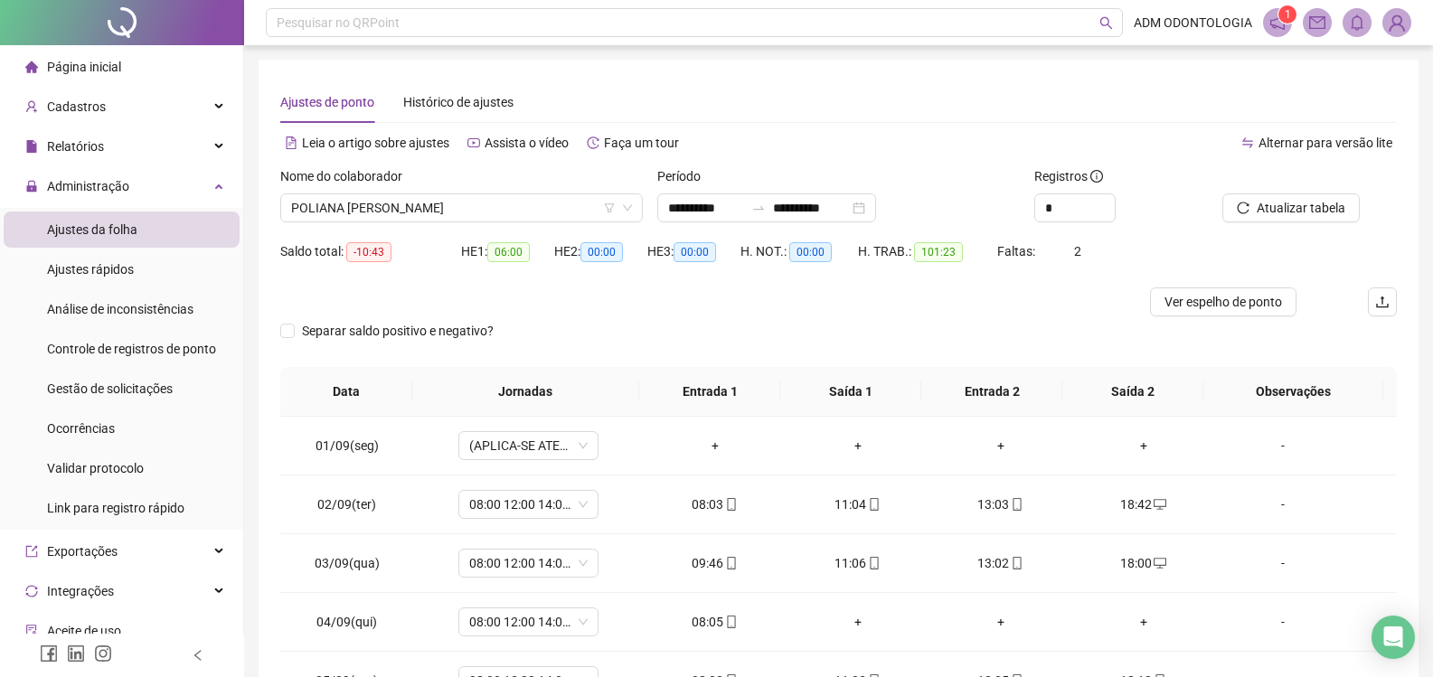
scroll to position [90, 0]
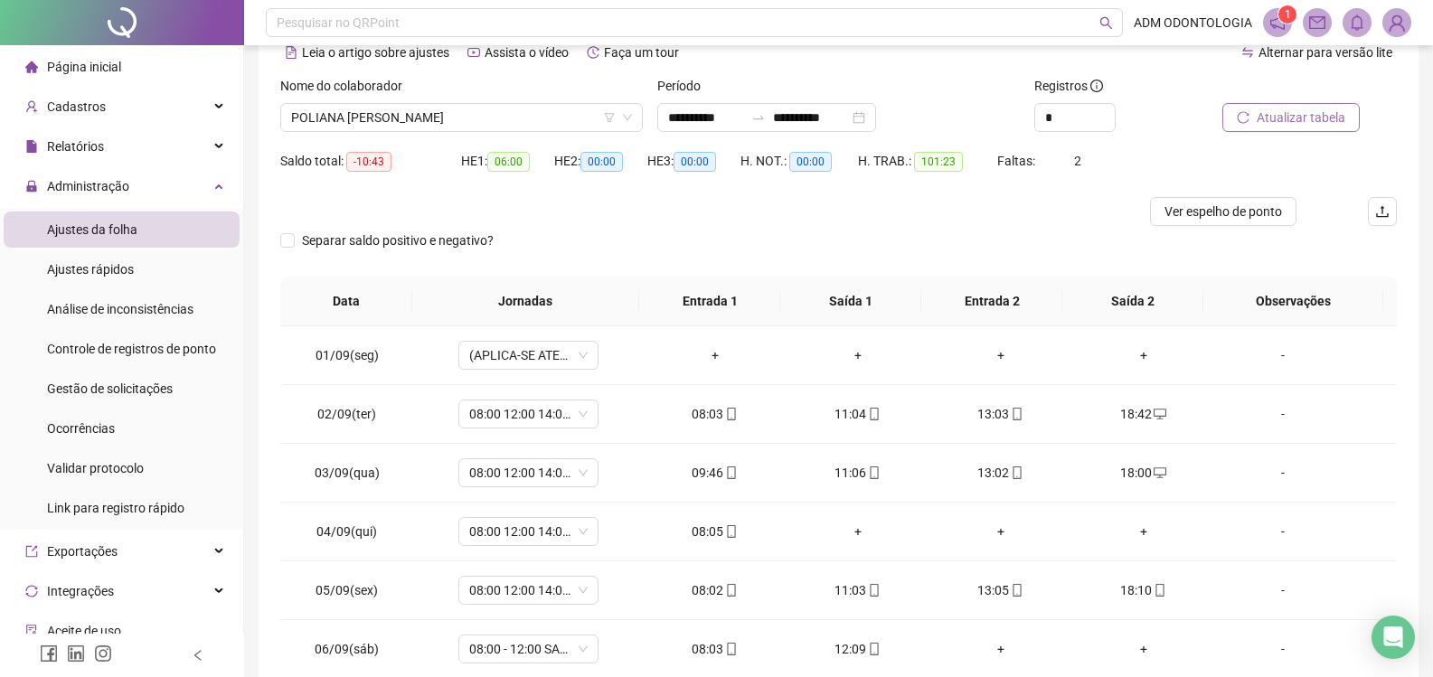
click at [1296, 108] on span "Atualizar tabela" at bounding box center [1301, 118] width 89 height 20
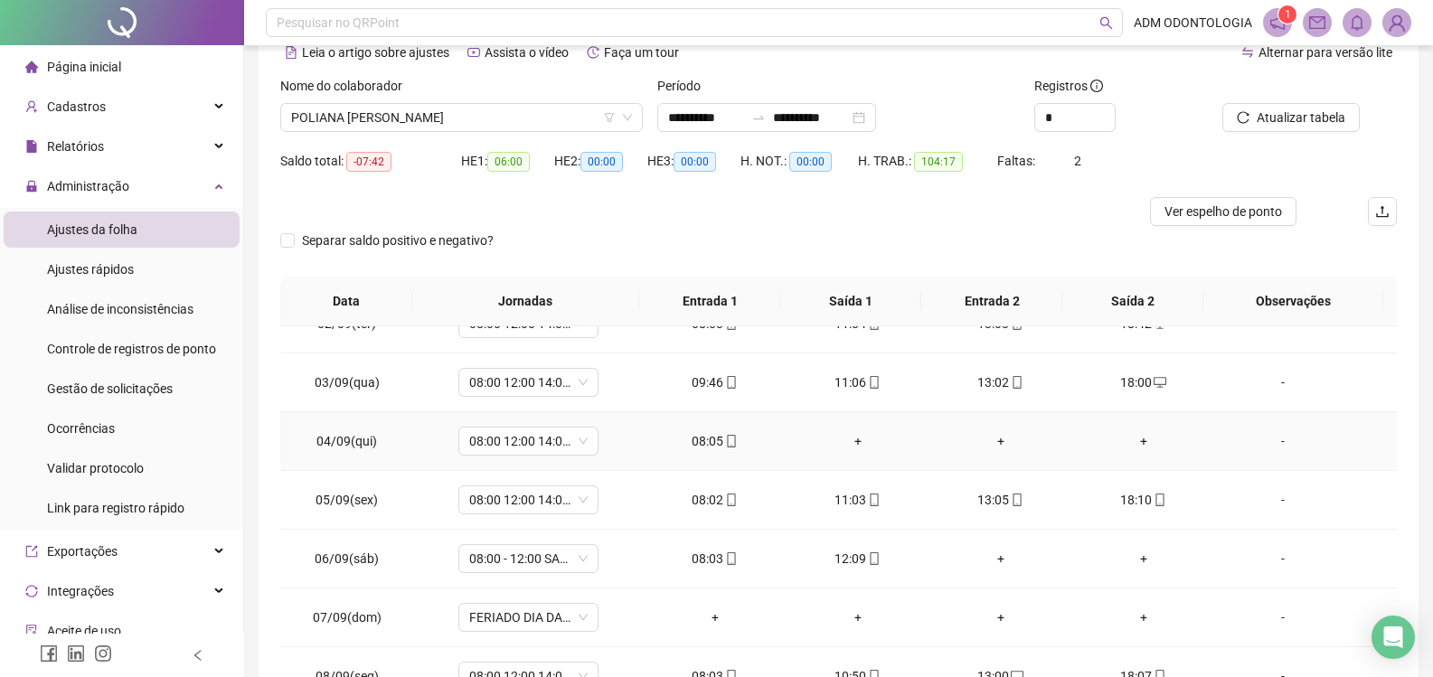
click at [856, 438] on div "+" at bounding box center [858, 441] width 114 height 20
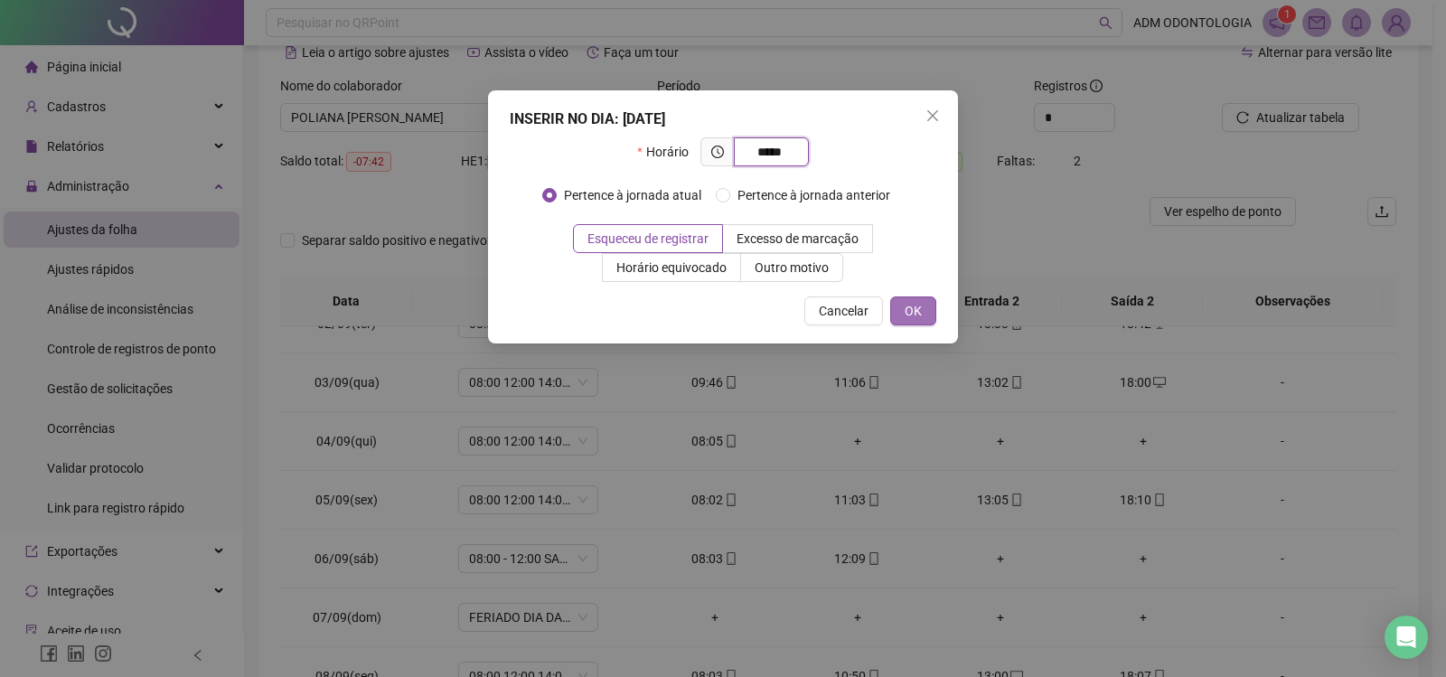
type input "*****"
click at [907, 318] on span "OK" at bounding box center [913, 311] width 17 height 20
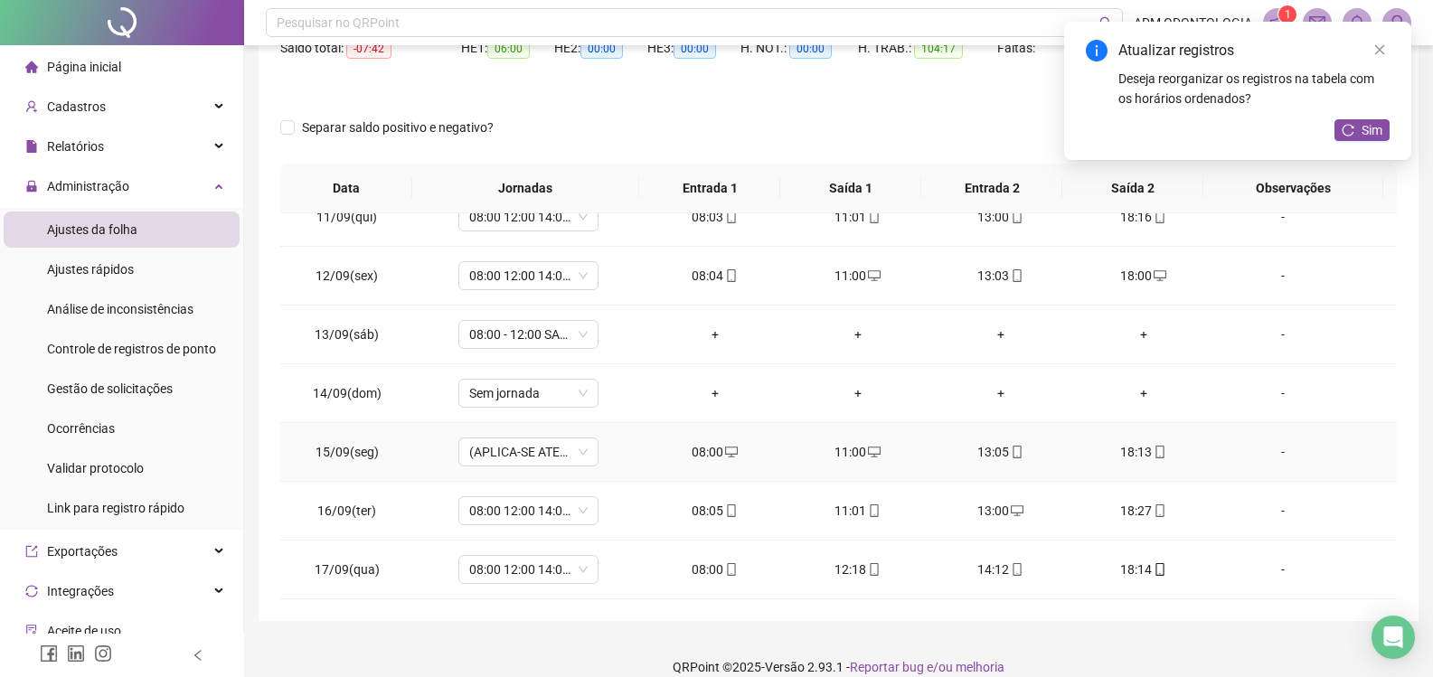
scroll to position [225, 0]
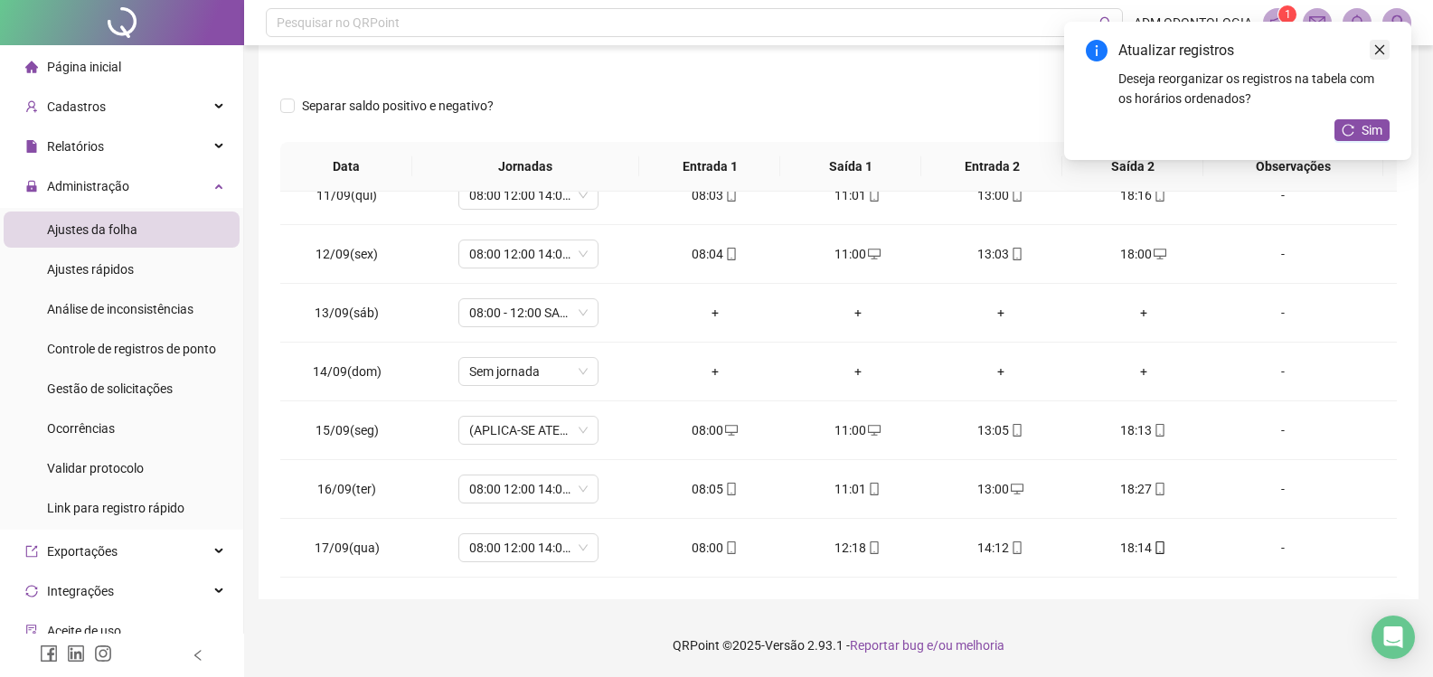
click at [1383, 43] on link "Close" at bounding box center [1380, 50] width 20 height 20
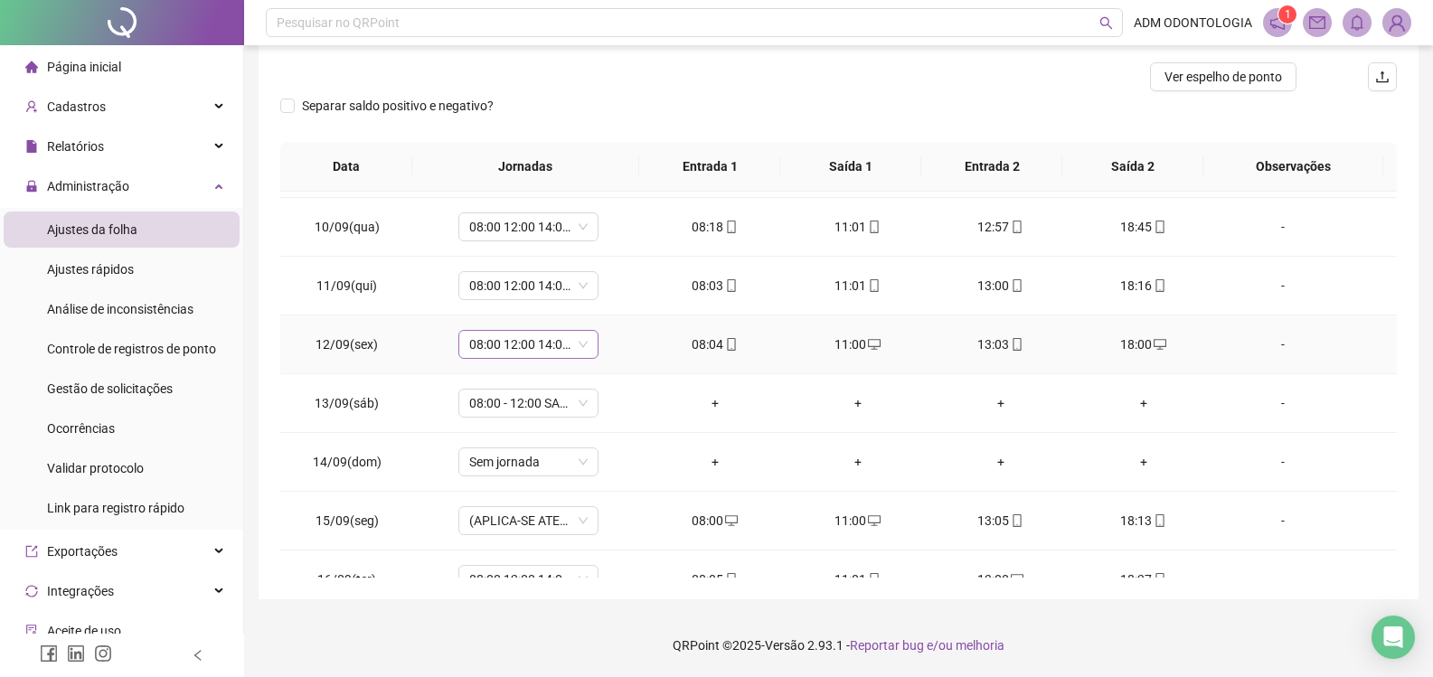
scroll to position [432, 0]
